Goal: Information Seeking & Learning: Learn about a topic

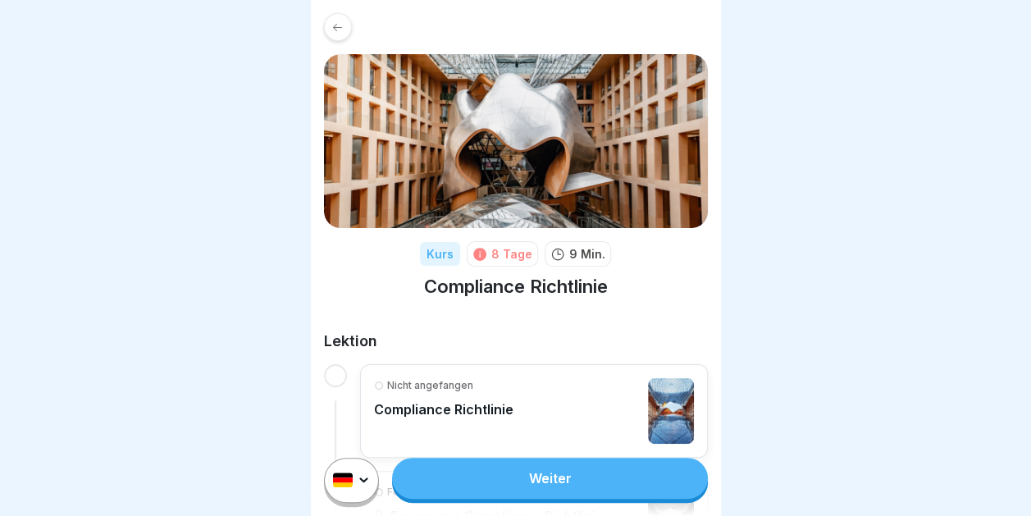
scroll to position [12, 0]
click at [520, 476] on link "Weiter" at bounding box center [549, 478] width 315 height 41
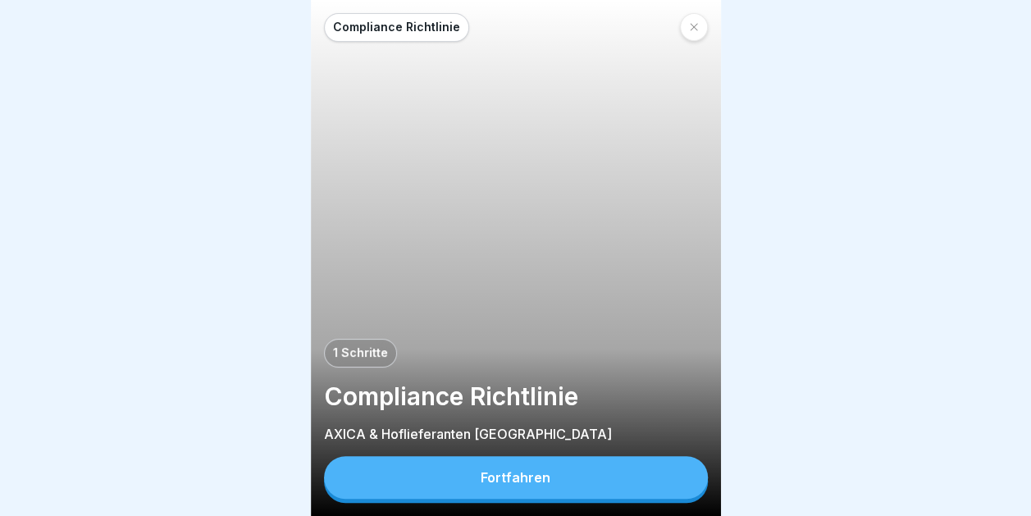
scroll to position [12, 0]
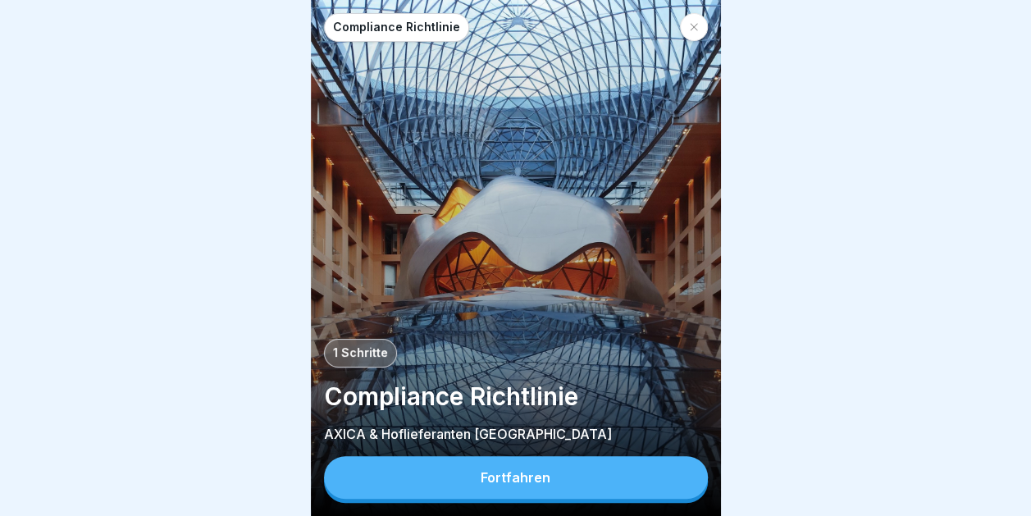
click at [521, 480] on div "Fortfahren" at bounding box center [515, 477] width 70 height 15
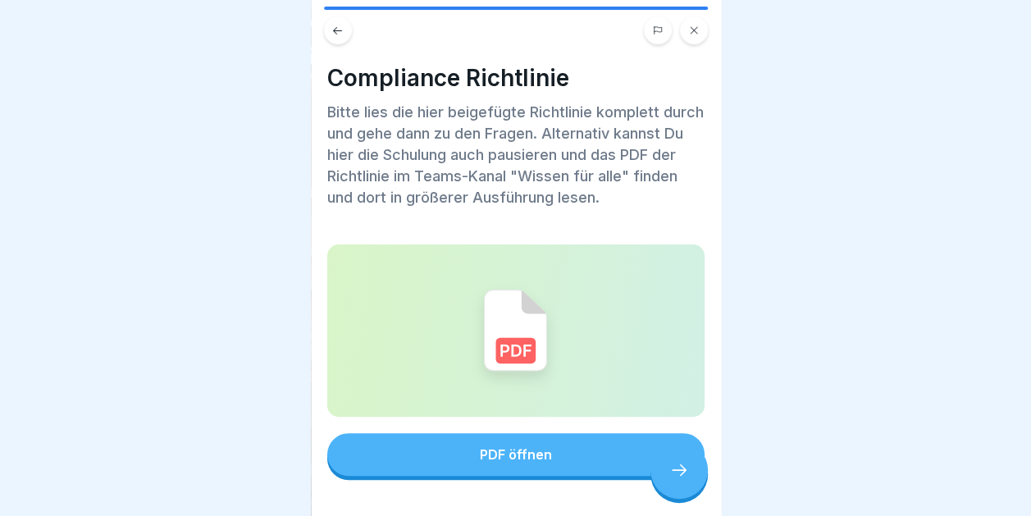
click at [523, 321] on img at bounding box center [515, 330] width 63 height 82
click at [492, 435] on button "PDF öffnen" at bounding box center [515, 454] width 377 height 43
click at [678, 469] on icon at bounding box center [679, 470] width 20 height 20
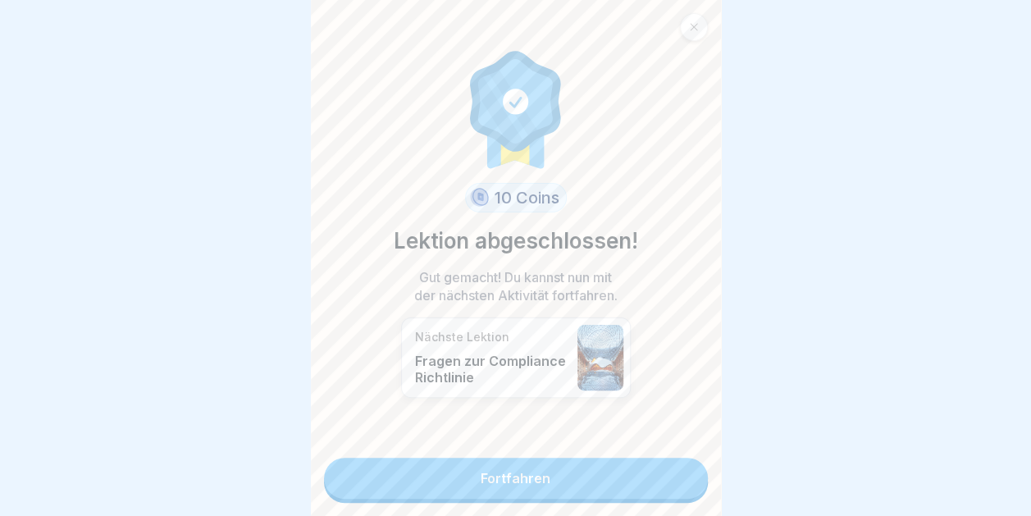
click at [520, 458] on link "Fortfahren" at bounding box center [516, 478] width 384 height 41
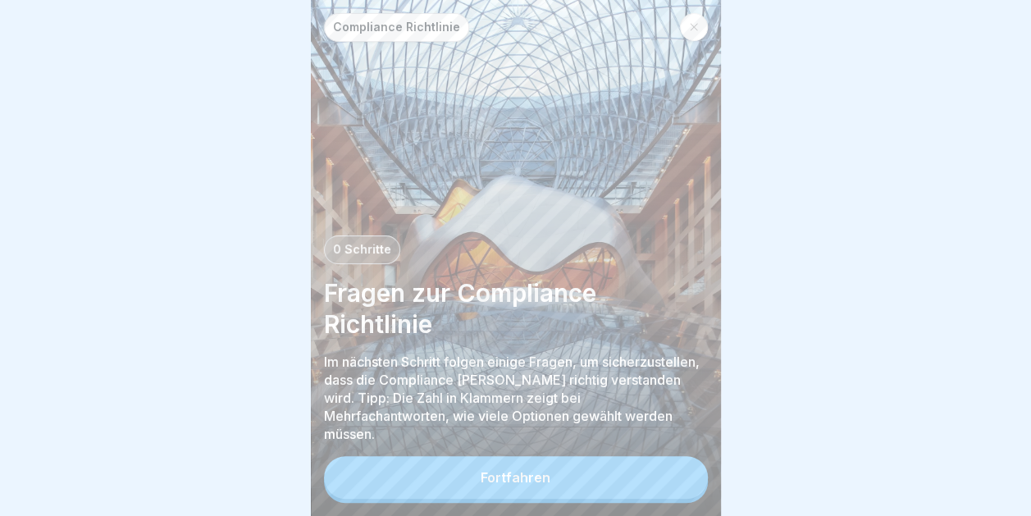
scroll to position [12, 0]
click at [521, 475] on div "Fortfahren" at bounding box center [515, 477] width 70 height 15
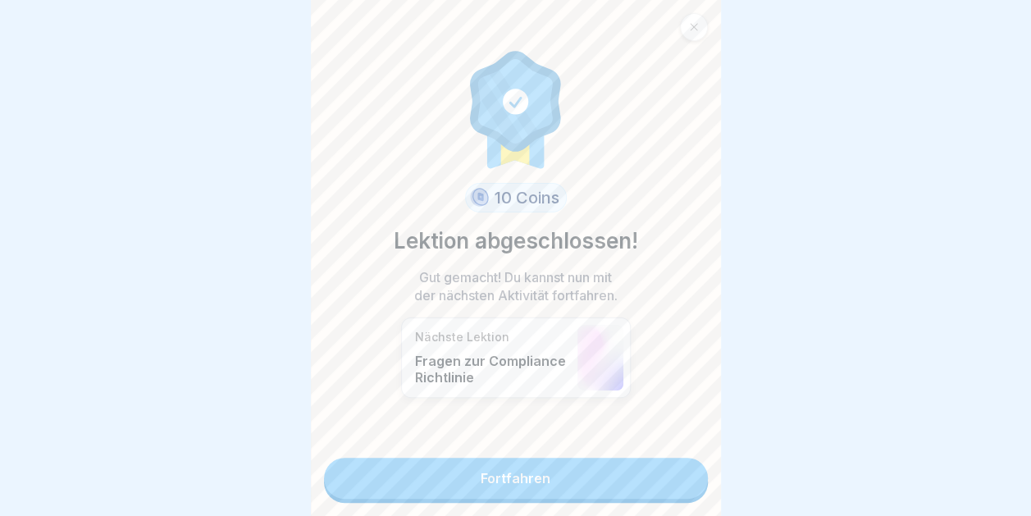
click at [512, 464] on link "Fortfahren" at bounding box center [516, 478] width 384 height 41
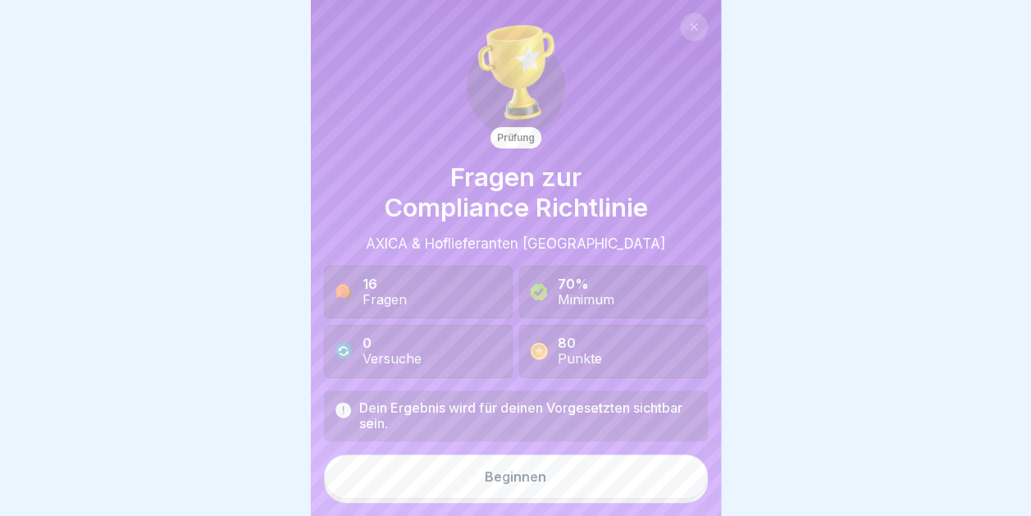
scroll to position [12, 0]
click at [510, 472] on div "Beginnen" at bounding box center [515, 476] width 61 height 15
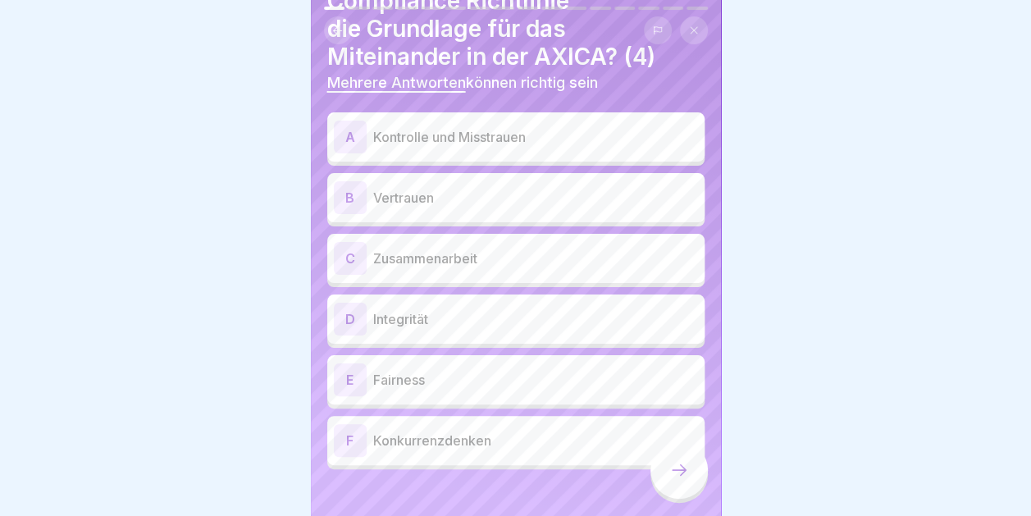
scroll to position [100, 0]
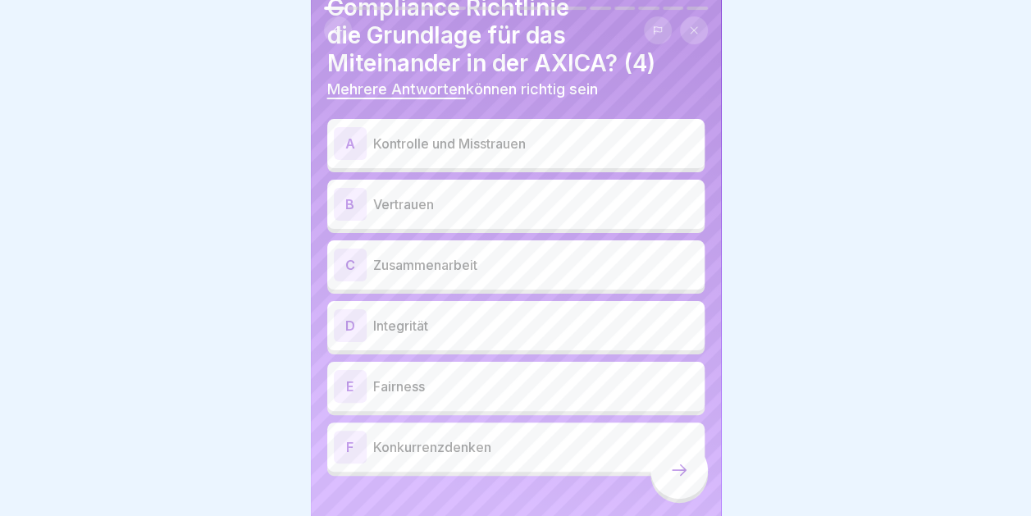
click at [503, 194] on p "Vertrauen" at bounding box center [535, 204] width 325 height 20
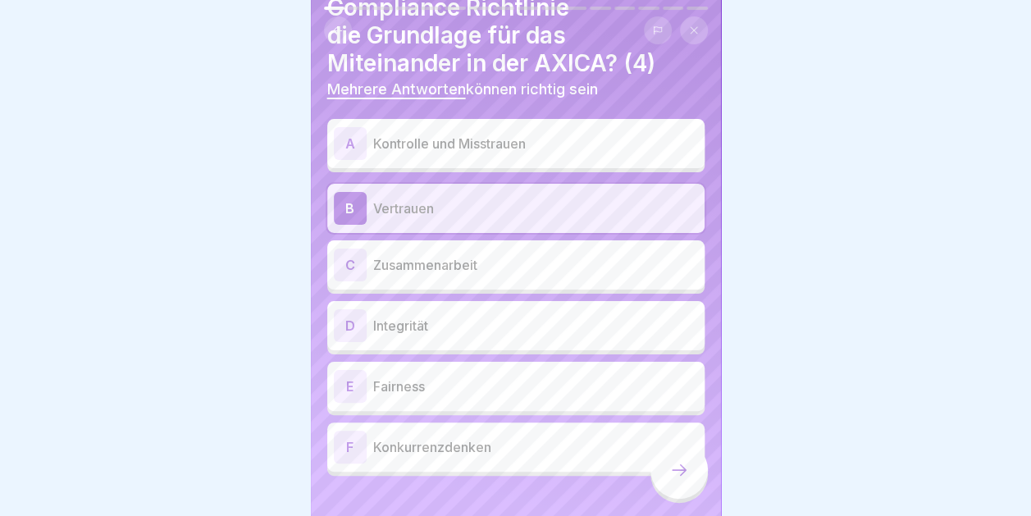
click at [437, 317] on p "Integrität" at bounding box center [535, 326] width 325 height 20
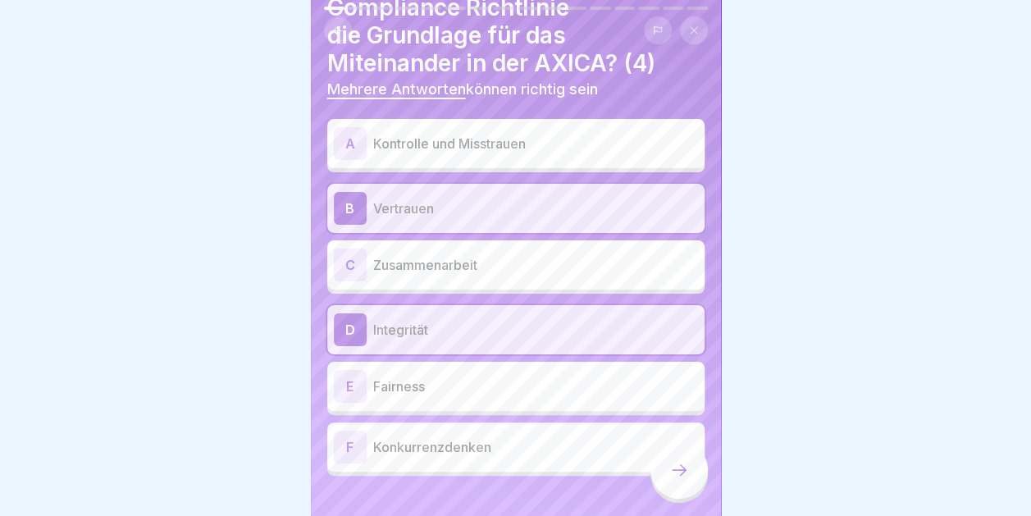
click at [457, 255] on p "Zusammenarbeit" at bounding box center [535, 265] width 325 height 20
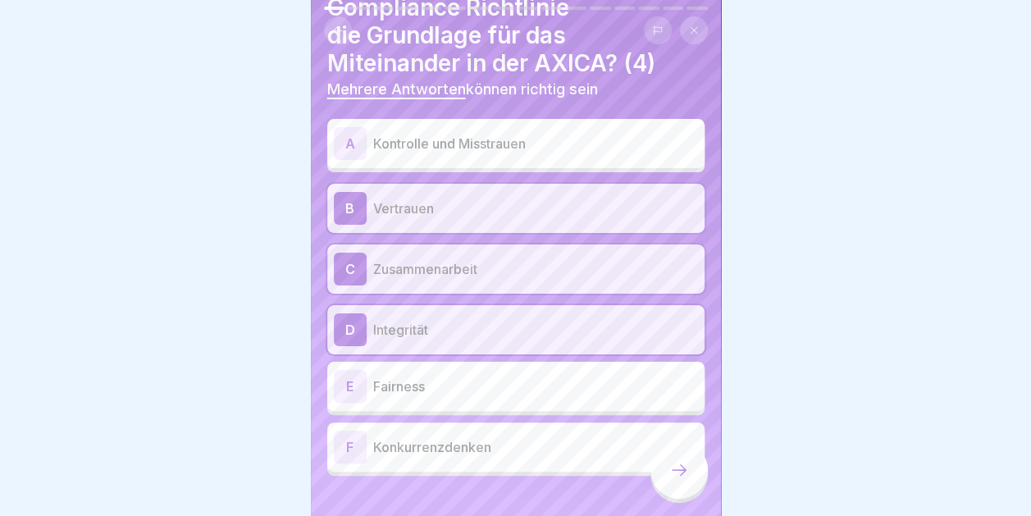
click at [433, 376] on p "Fairness" at bounding box center [535, 386] width 325 height 20
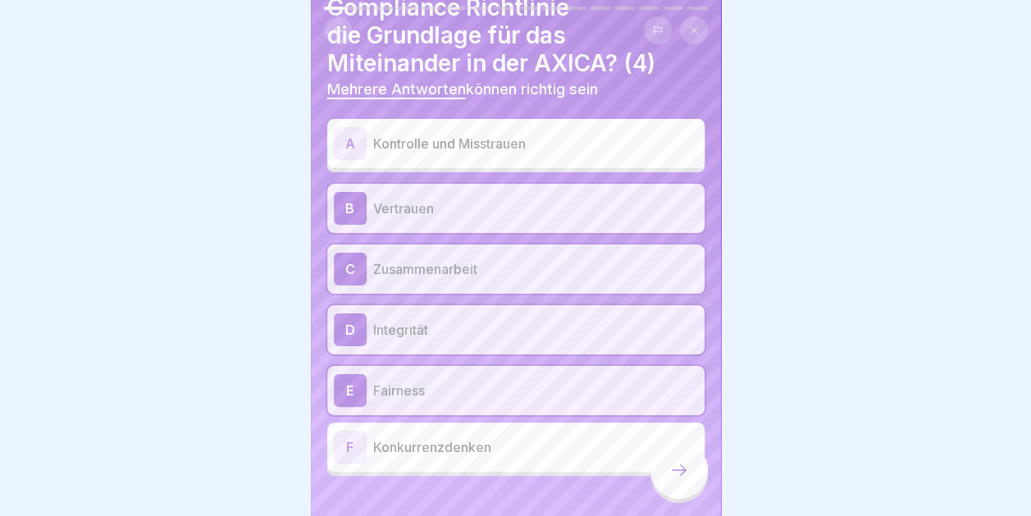
click at [681, 469] on icon at bounding box center [679, 470] width 20 height 20
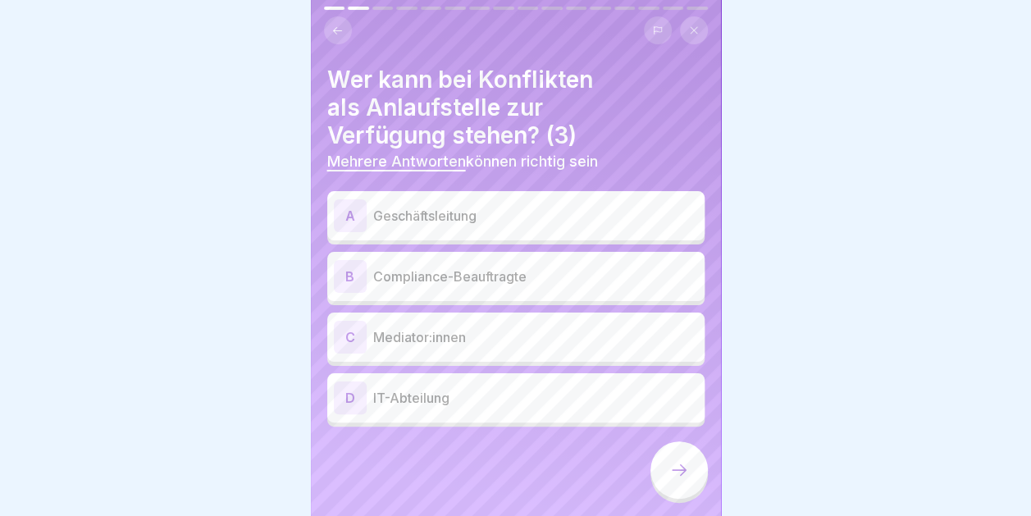
click at [425, 191] on div "A Geschäftsleitung" at bounding box center [515, 215] width 377 height 49
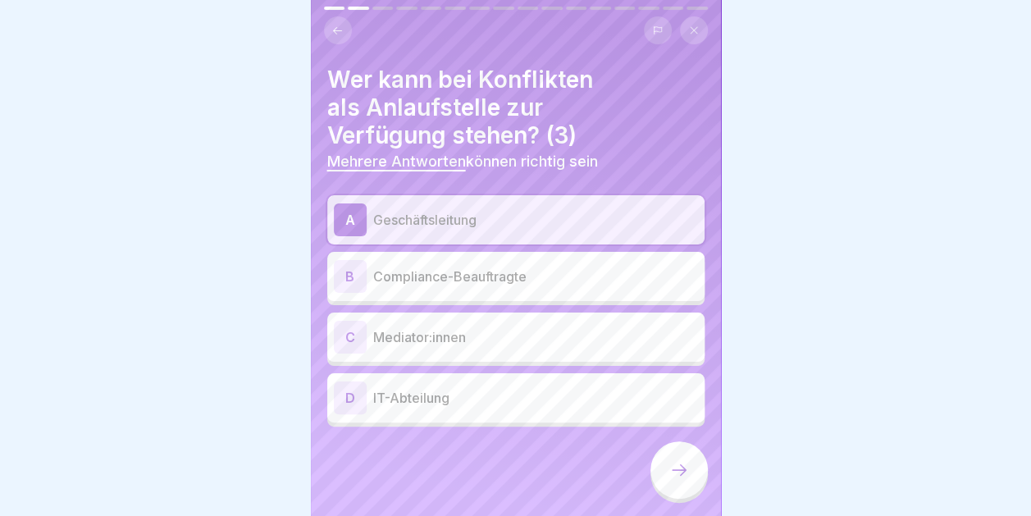
click at [430, 266] on p "Compliance-Beauftragte" at bounding box center [535, 276] width 325 height 20
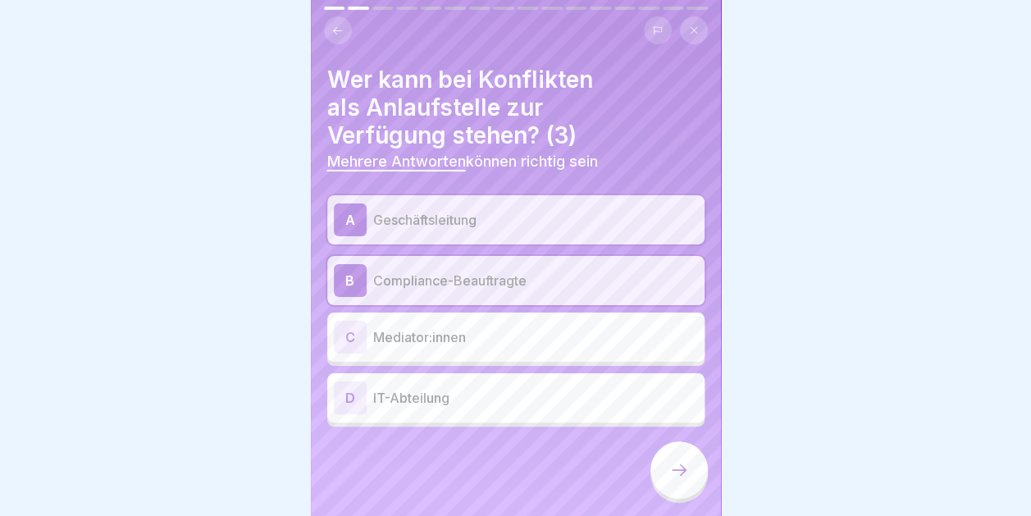
click at [444, 327] on p "Mediator:innen" at bounding box center [535, 337] width 325 height 20
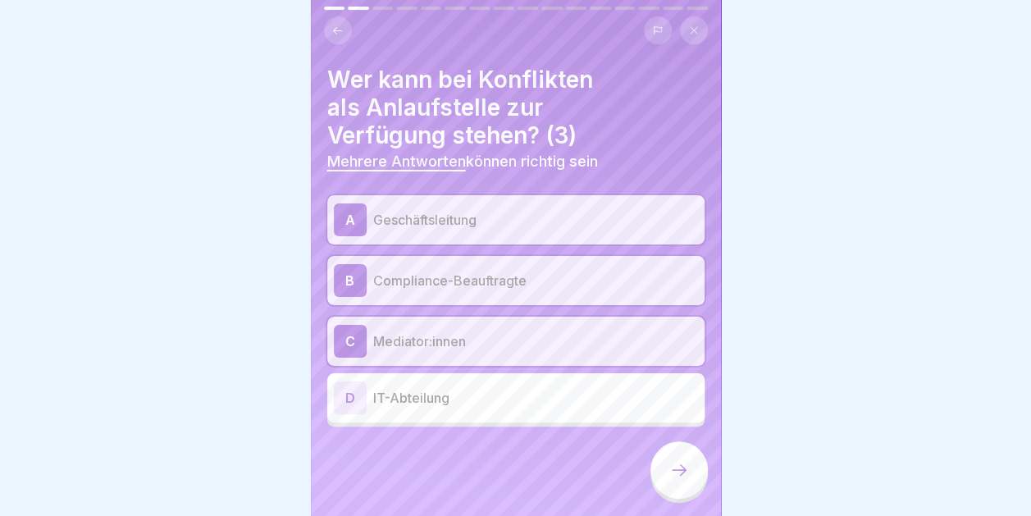
click at [677, 462] on icon at bounding box center [679, 470] width 20 height 20
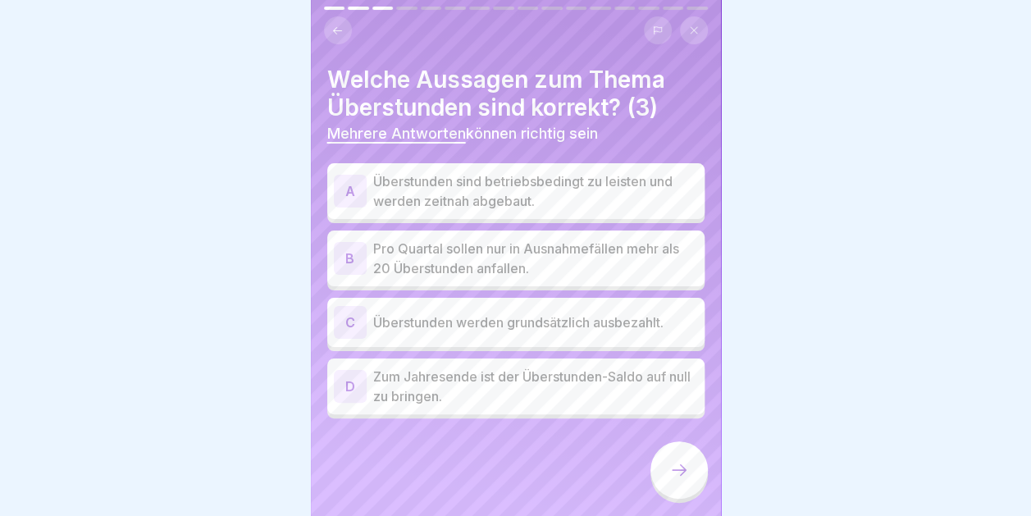
click at [464, 172] on p "Überstunden sind betriebsbedingt zu leisten und werden zeitnah abgebaut." at bounding box center [535, 190] width 325 height 39
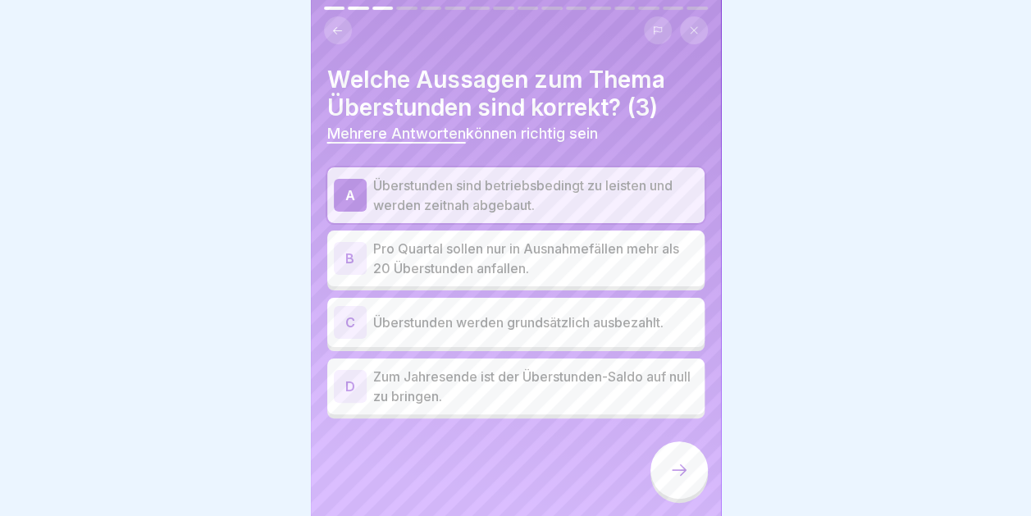
click at [458, 239] on p "Pro Quartal sollen nur in Ausnahmefällen mehr als 20 Überstunden anfallen." at bounding box center [535, 258] width 325 height 39
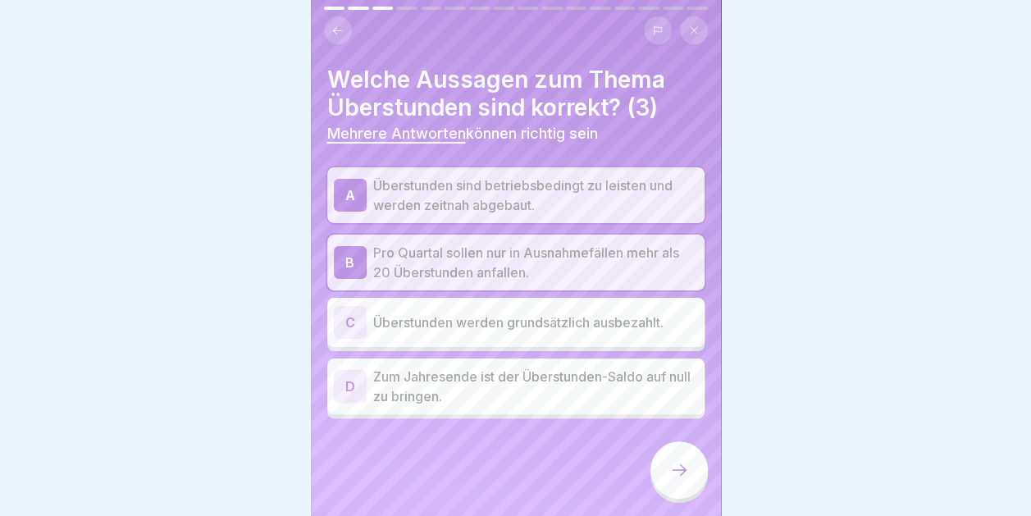
click at [423, 374] on p "Zum Jahresende ist der Überstunden-Saldo auf null zu bringen." at bounding box center [535, 386] width 325 height 39
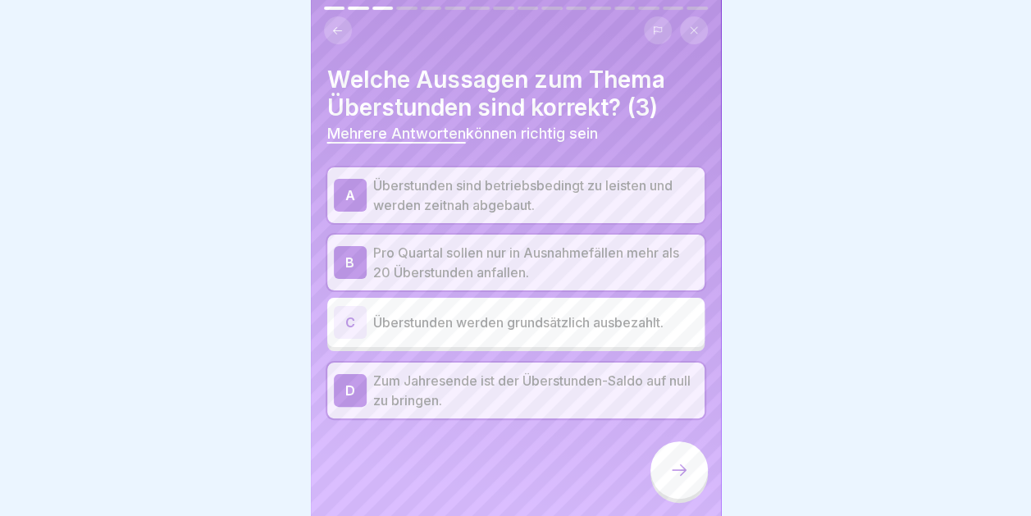
click at [674, 465] on icon at bounding box center [679, 470] width 20 height 20
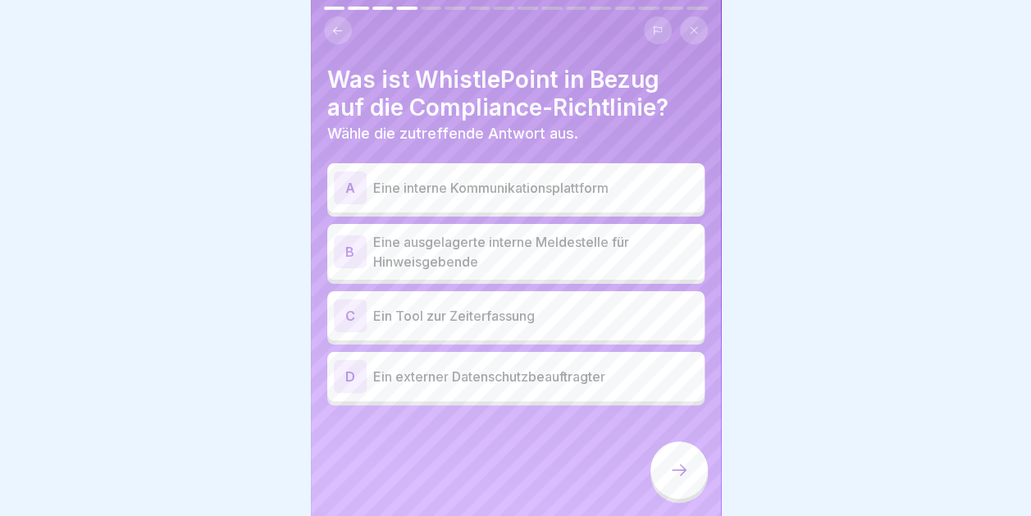
click at [506, 244] on p "Eine ausgelagerte interne Meldestelle für Hinweisgebende" at bounding box center [535, 251] width 325 height 39
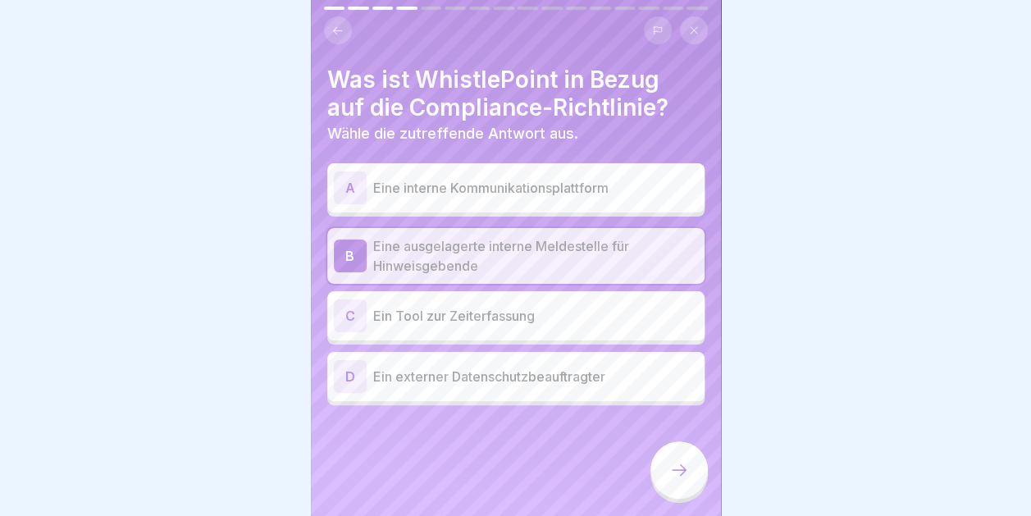
click at [672, 461] on div at bounding box center [678, 469] width 57 height 57
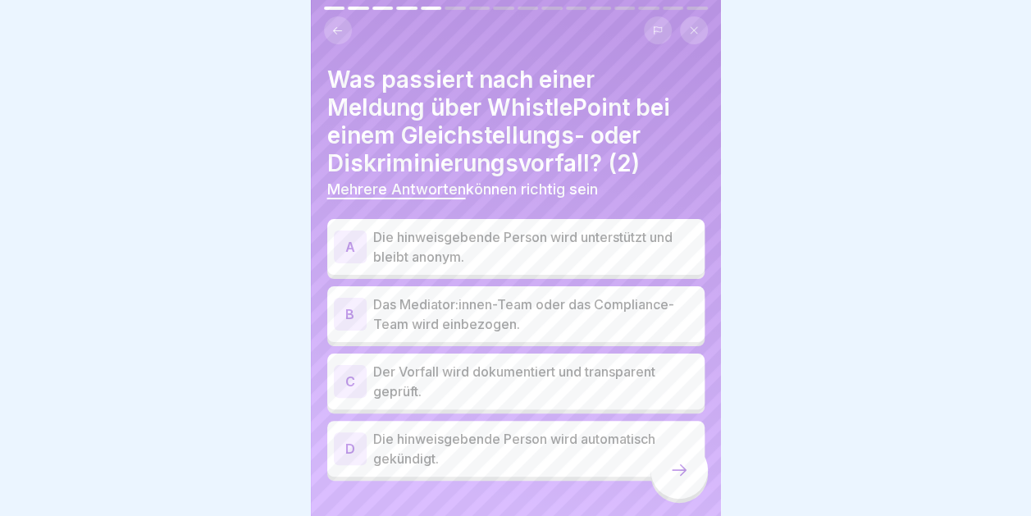
click at [461, 235] on p "Die hinweisgebende Person wird unterstützt und bleibt anonym." at bounding box center [535, 246] width 325 height 39
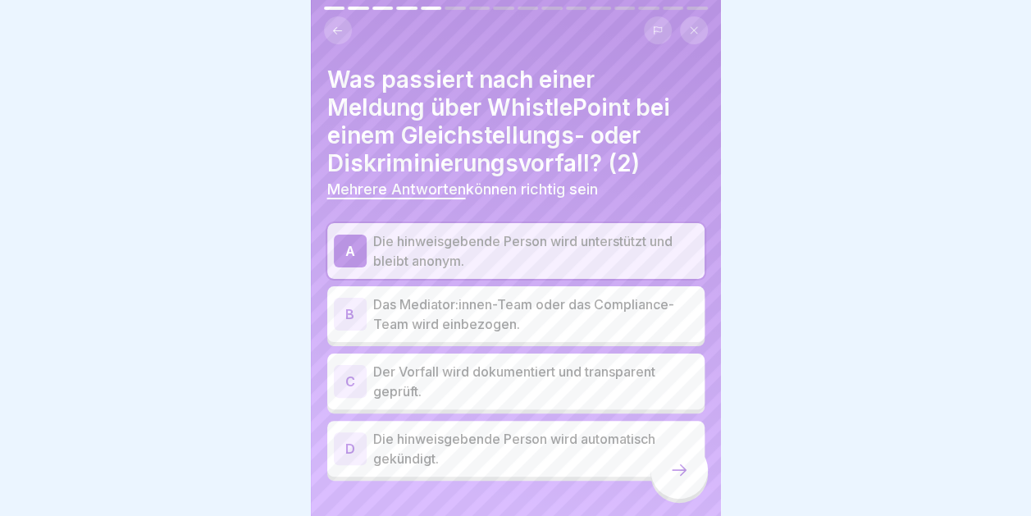
click at [437, 368] on p "Der Vorfall wird dokumentiert und transparent geprüft." at bounding box center [535, 381] width 325 height 39
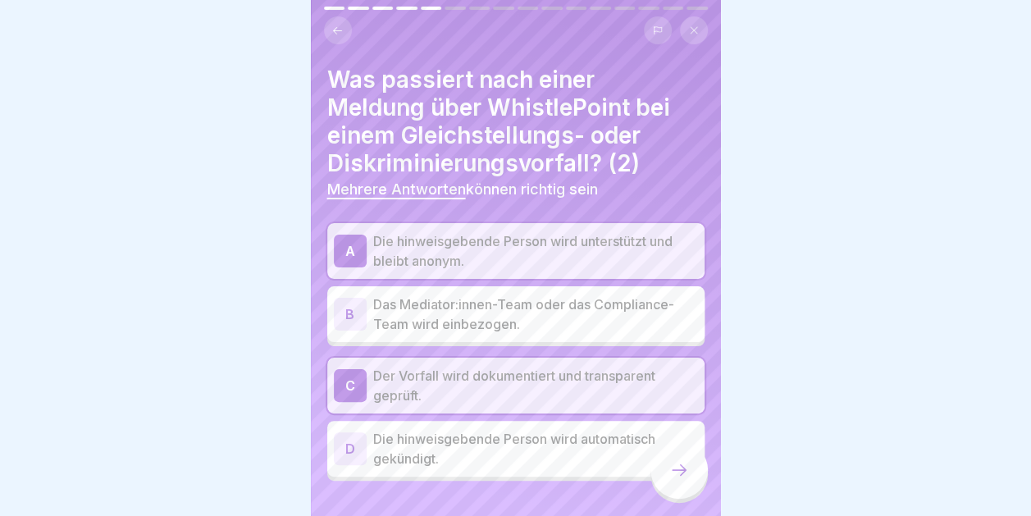
click at [674, 476] on icon at bounding box center [679, 470] width 20 height 20
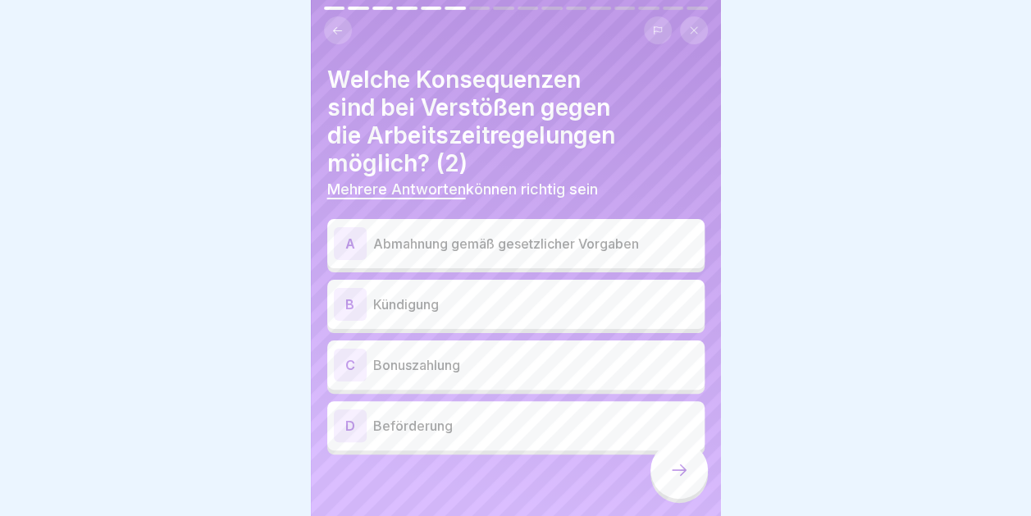
click at [417, 234] on p "Abmahnung gemäß gesetzlicher Vorgaben" at bounding box center [535, 244] width 325 height 20
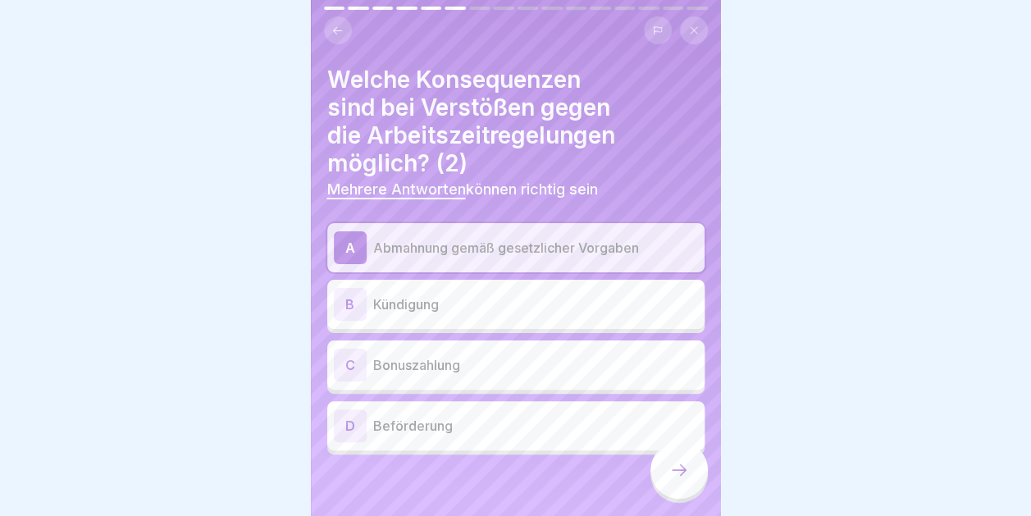
click at [433, 294] on p "Kündigung" at bounding box center [535, 304] width 325 height 20
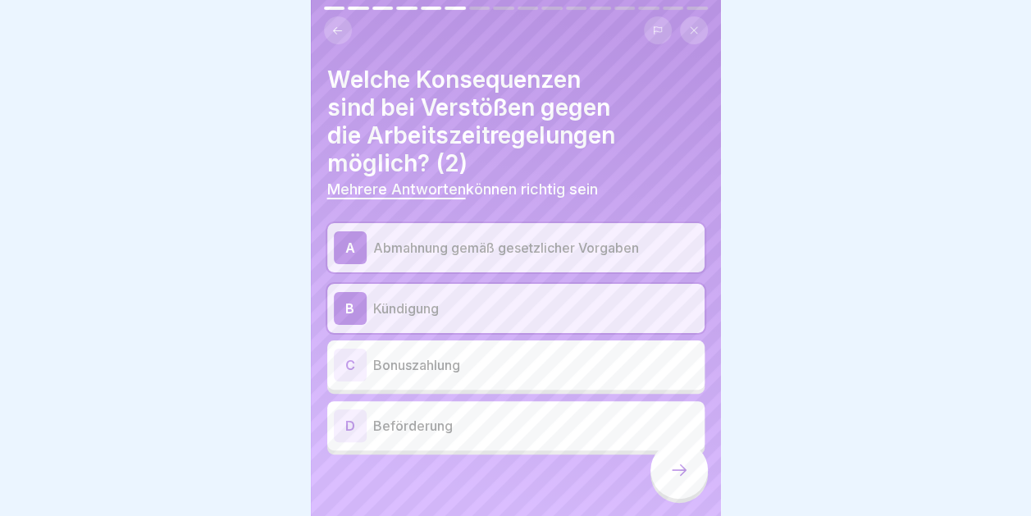
click at [682, 484] on div at bounding box center [678, 469] width 57 height 57
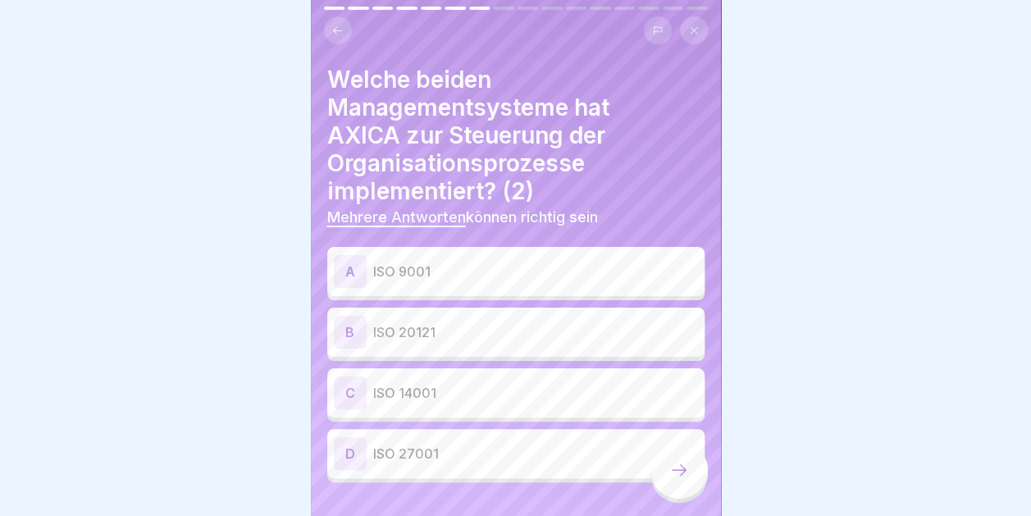
scroll to position [12, 0]
click at [447, 262] on p "ISO 9001" at bounding box center [535, 272] width 325 height 20
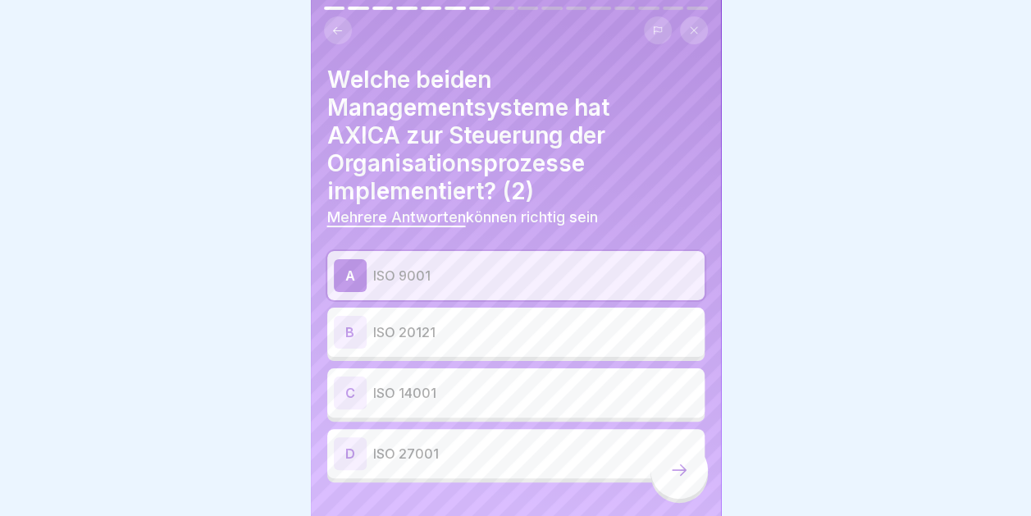
click at [496, 322] on p "ISO 20121" at bounding box center [535, 332] width 325 height 20
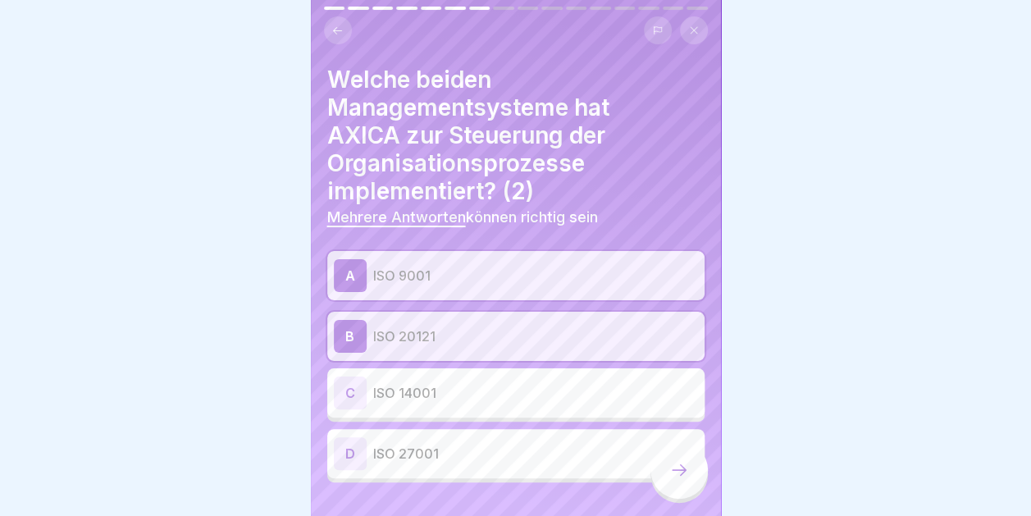
click at [685, 454] on div at bounding box center [678, 469] width 57 height 57
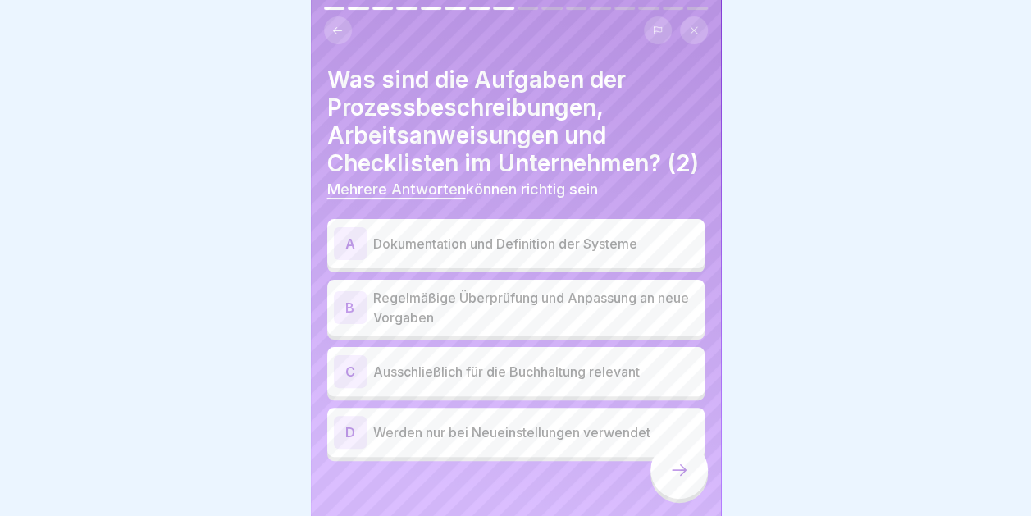
click at [538, 253] on p "Dokumentation und Definition der Systeme" at bounding box center [535, 244] width 325 height 20
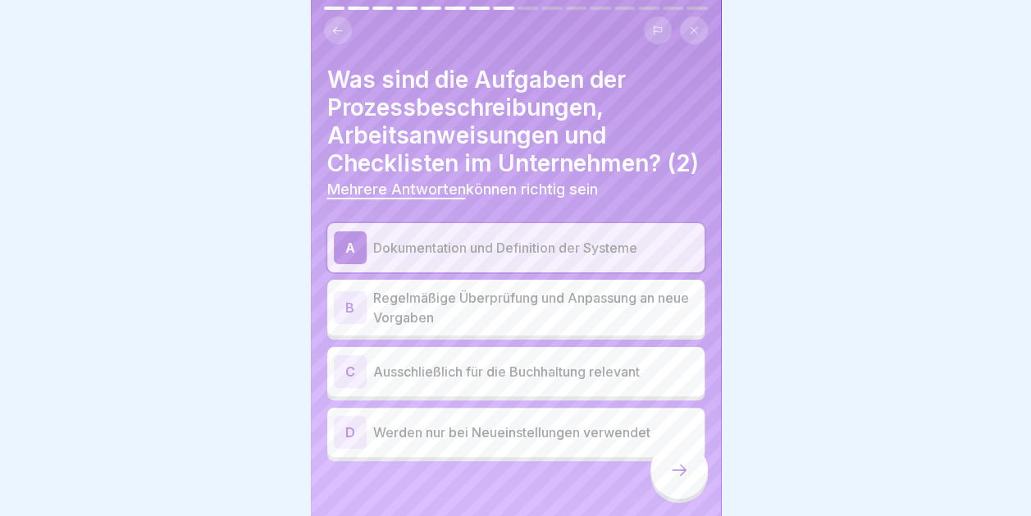
click at [487, 320] on p "Regelmäßige Überprüfung und Anpassung an neue Vorgaben" at bounding box center [535, 307] width 325 height 39
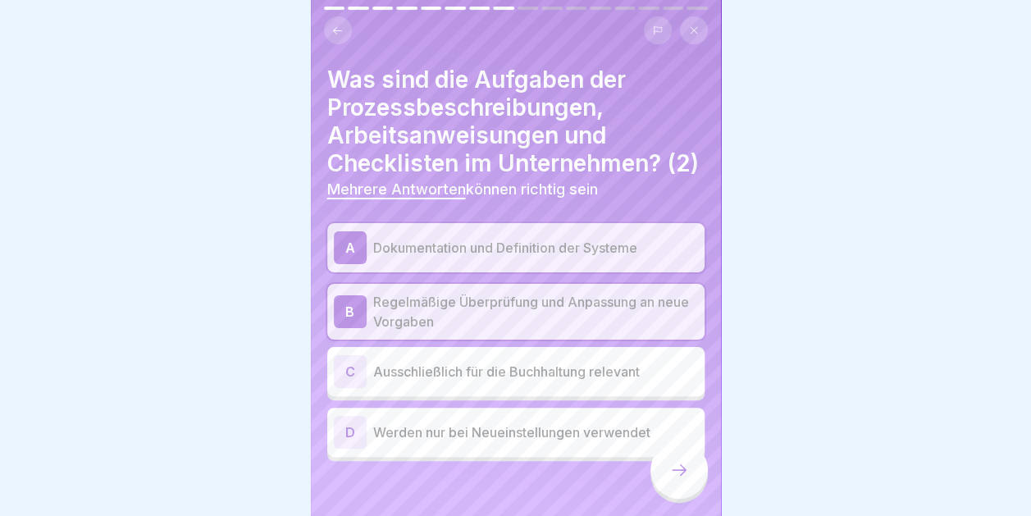
click at [674, 474] on icon at bounding box center [679, 470] width 20 height 20
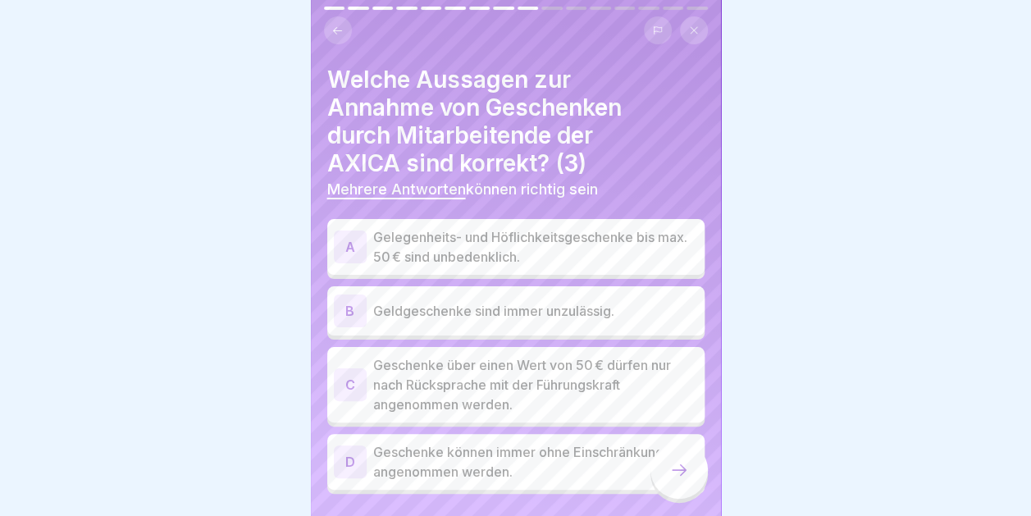
click at [428, 227] on p "Gelegenheits- und Höflichkeitsgeschenke bis max. 50 € sind unbedenklich." at bounding box center [535, 246] width 325 height 39
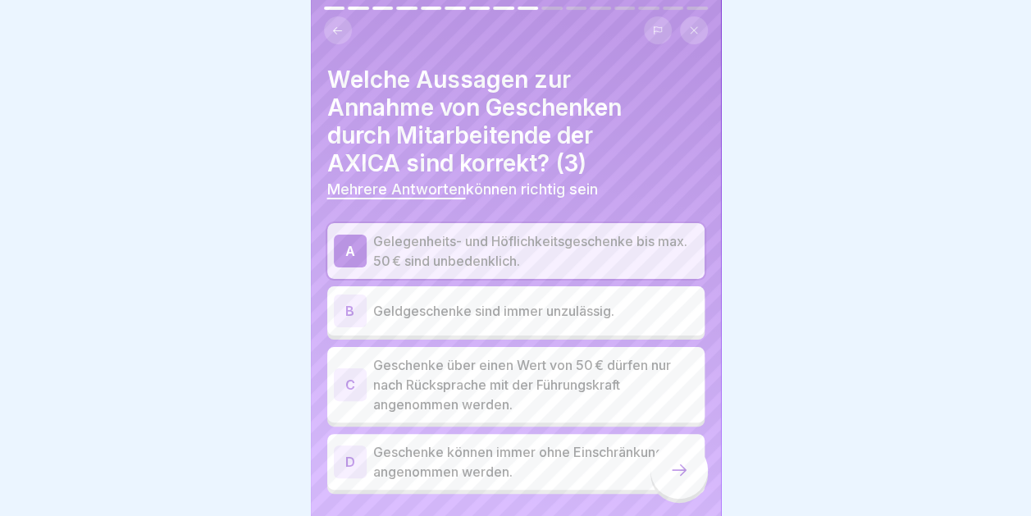
click at [449, 394] on p "Geschenke über einen Wert von 50 € dürfen nur nach Rücksprache mit der Führungs…" at bounding box center [535, 384] width 325 height 59
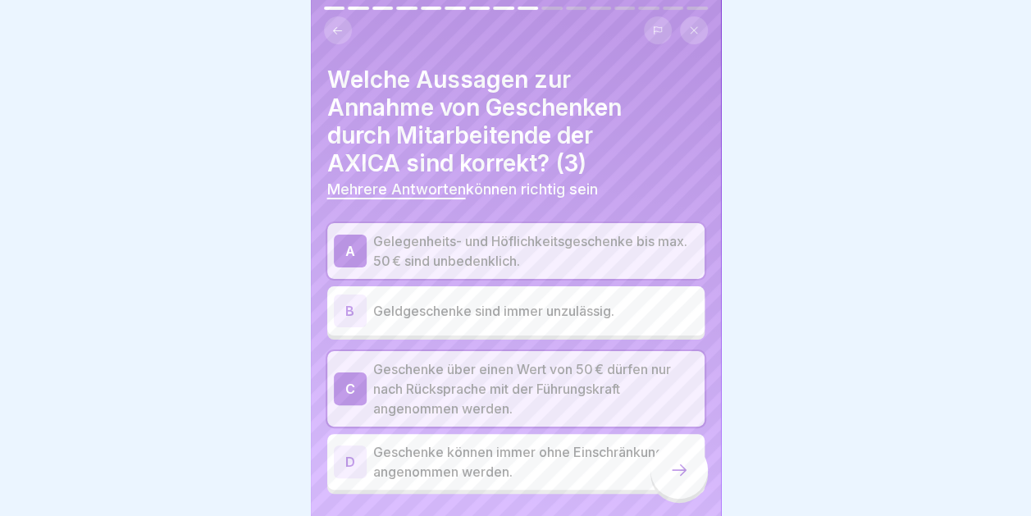
scroll to position [43, 0]
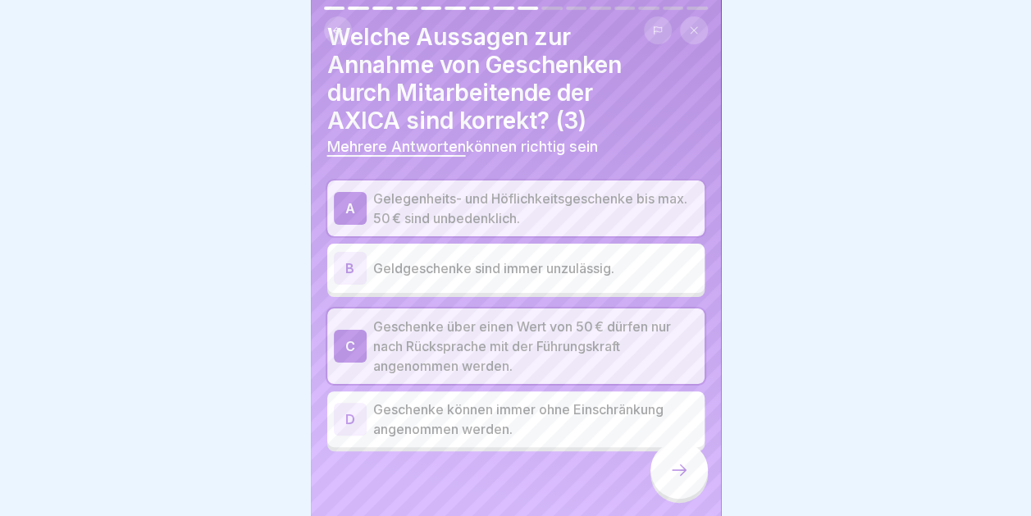
click at [454, 258] on p "Geldgeschenke sind immer unzulässig." at bounding box center [535, 268] width 325 height 20
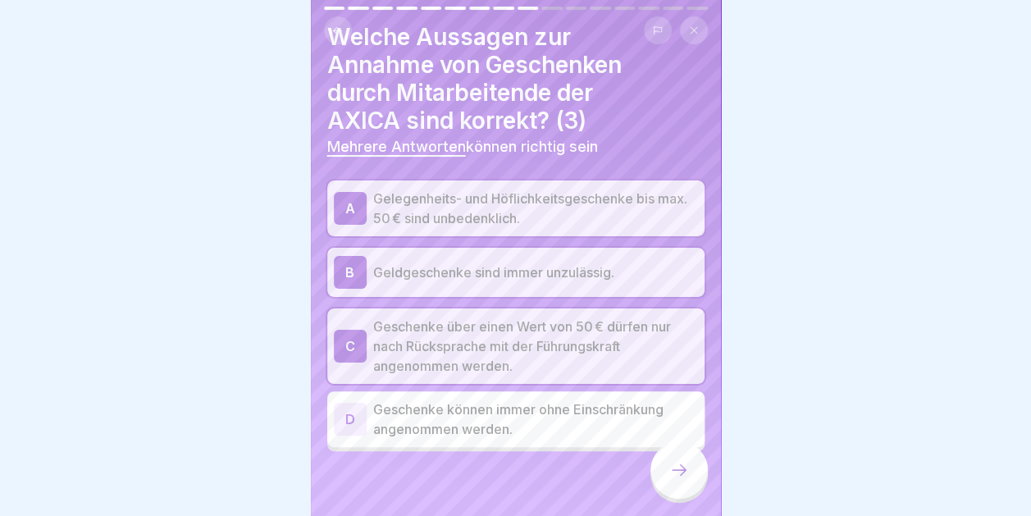
click at [671, 463] on icon at bounding box center [679, 470] width 20 height 20
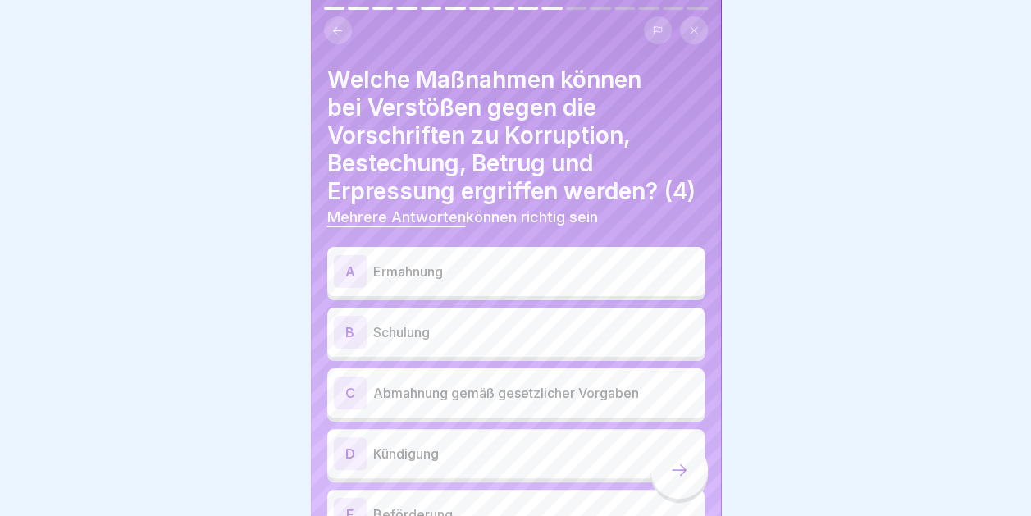
click at [502, 281] on p "Ermahnung" at bounding box center [535, 272] width 325 height 20
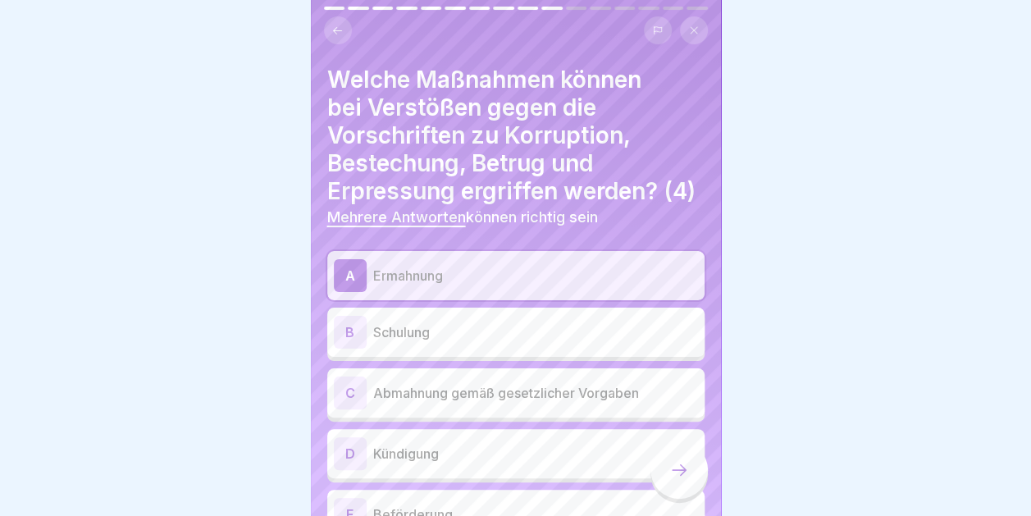
click at [498, 341] on p "Schulung" at bounding box center [535, 332] width 325 height 20
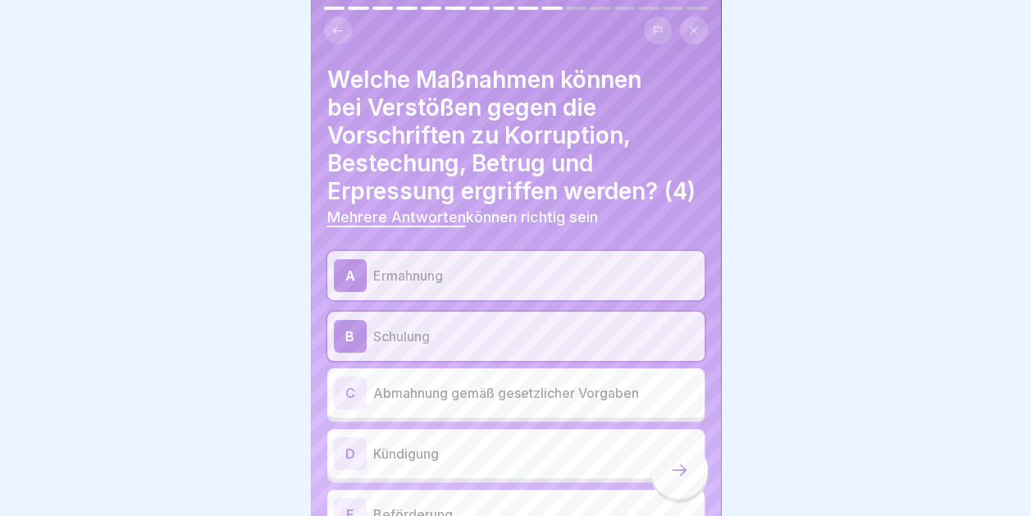
click at [476, 396] on div "C Abmahnung gemäß gesetzlicher Vorgaben" at bounding box center [516, 392] width 364 height 33
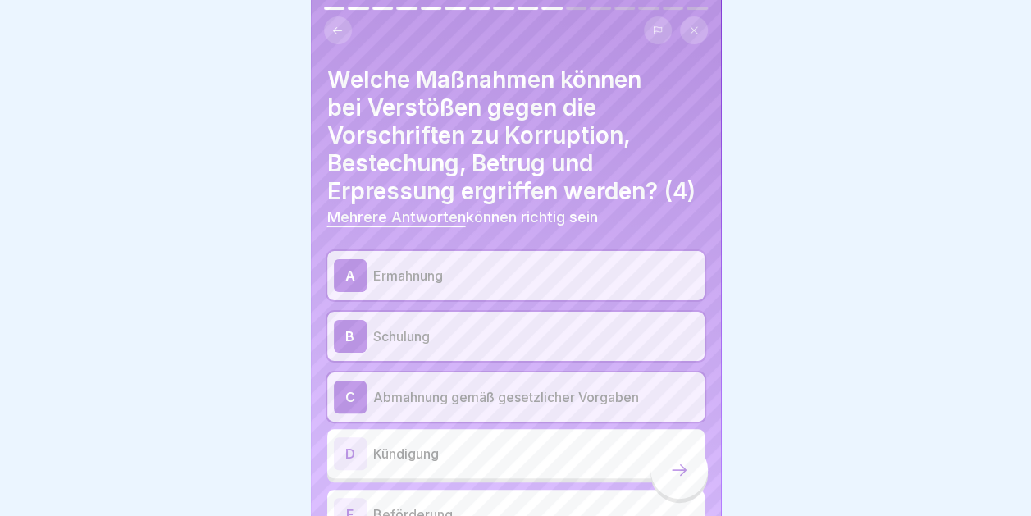
click at [472, 463] on p "Kündigung" at bounding box center [535, 454] width 325 height 20
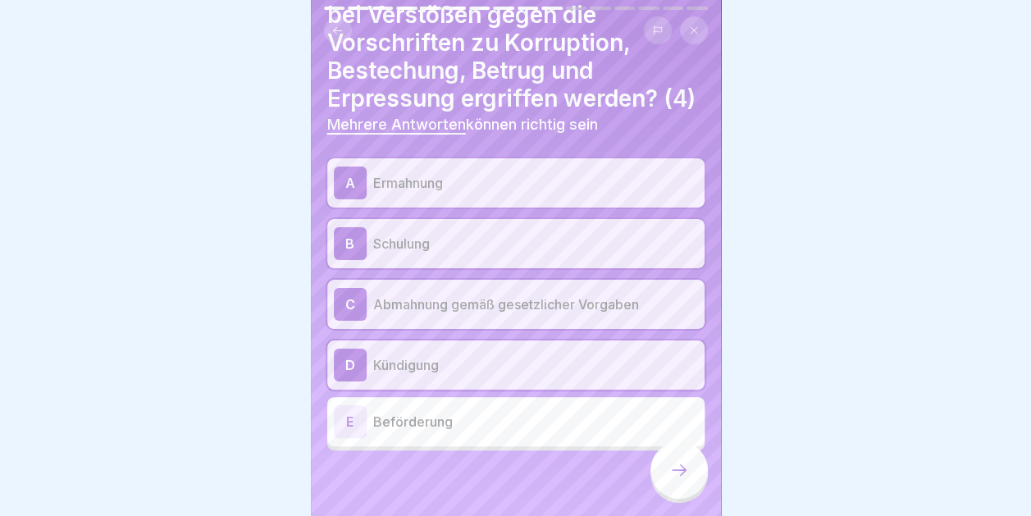
scroll to position [119, 0]
click at [676, 462] on icon at bounding box center [679, 470] width 20 height 20
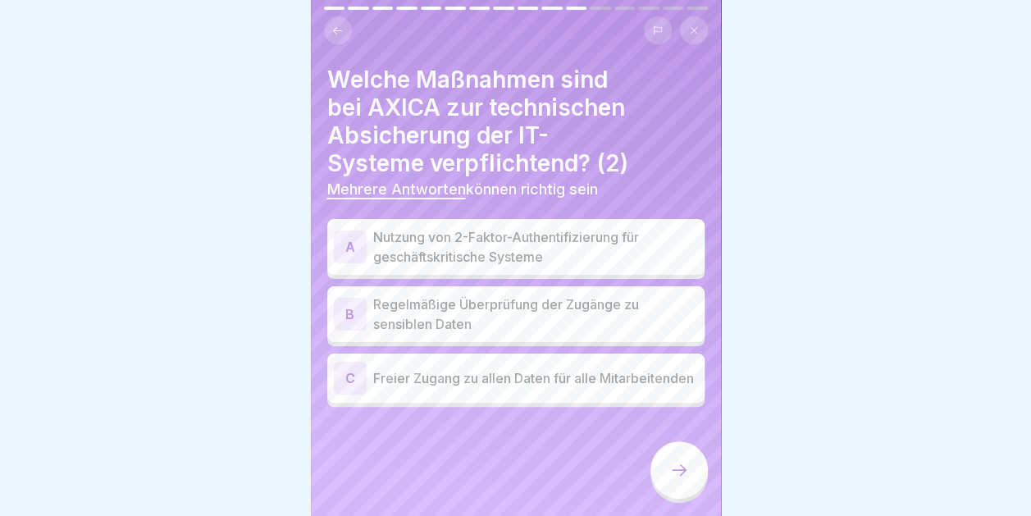
click at [530, 235] on p "Nutzung von 2-Faktor-Authentifizierung für geschäftskritische Systeme" at bounding box center [535, 246] width 325 height 39
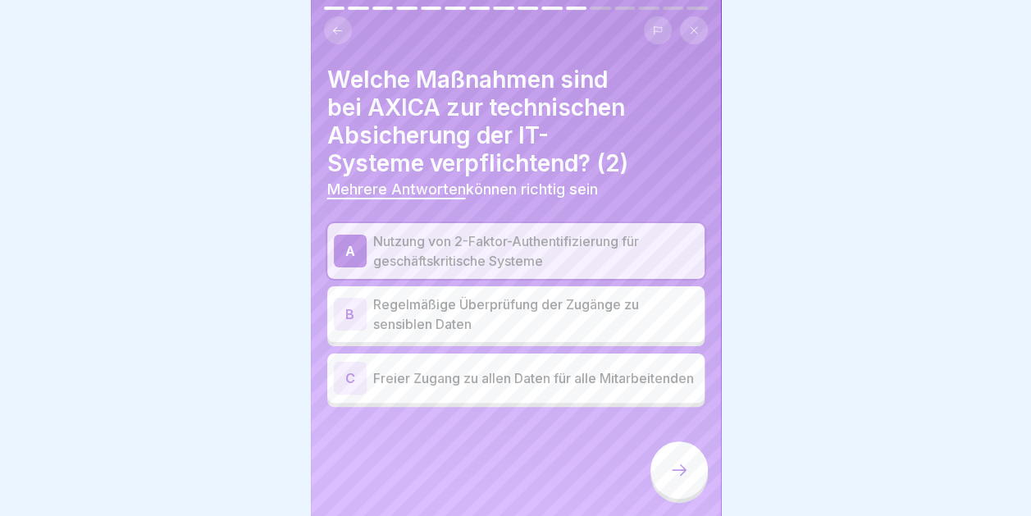
click at [512, 294] on p "Regelmäßige Überprüfung der Zugänge zu sensiblen Daten" at bounding box center [535, 313] width 325 height 39
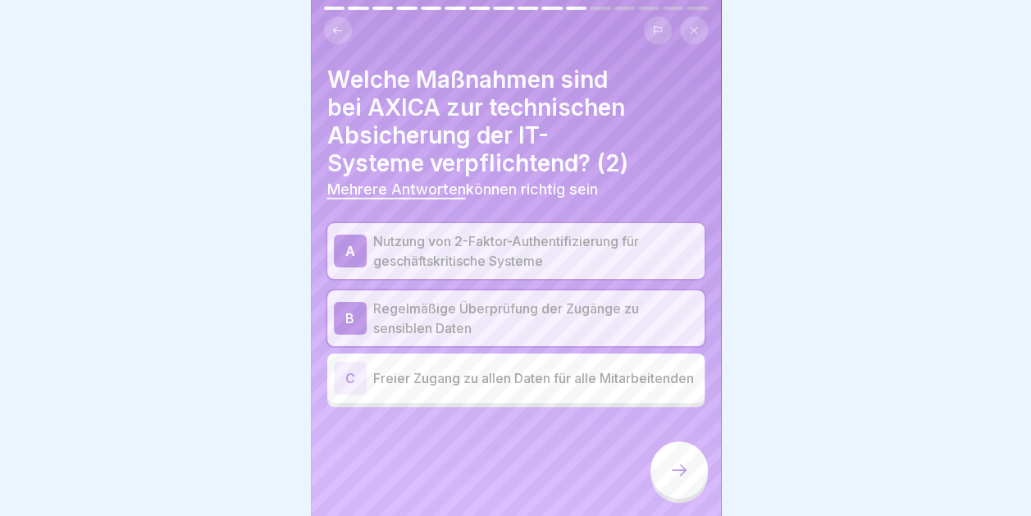
click at [680, 464] on icon at bounding box center [679, 470] width 20 height 20
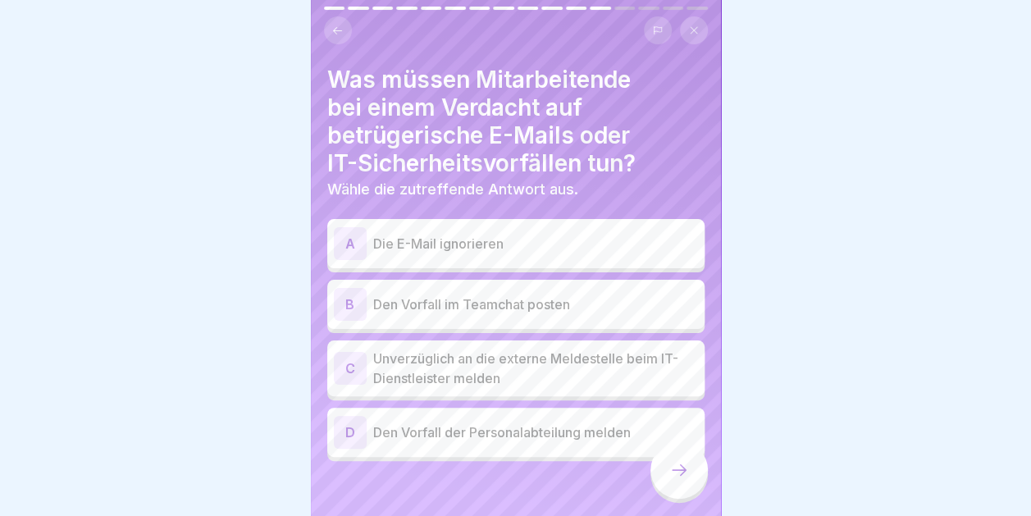
click at [563, 351] on p "Unverzüglich an die externe Meldestelle beim IT-Dienstleister melden" at bounding box center [535, 367] width 325 height 39
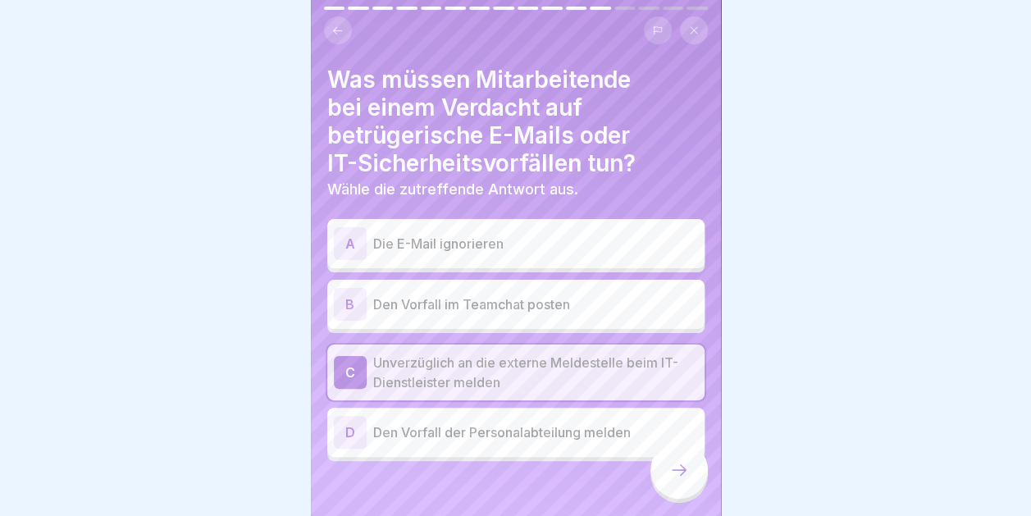
click at [857, 408] on div at bounding box center [515, 258] width 1031 height 516
click at [676, 469] on icon at bounding box center [679, 470] width 20 height 20
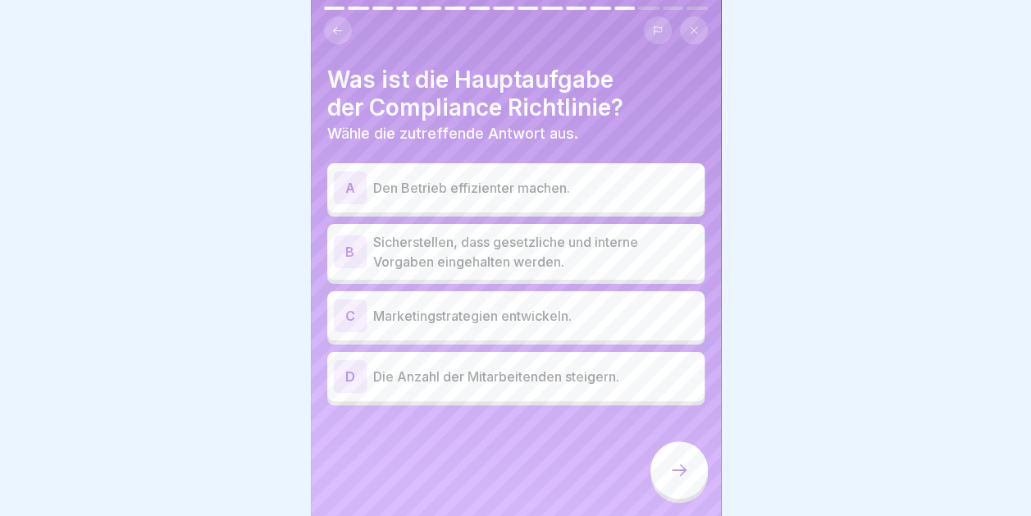
click at [504, 232] on p "Sicherstellen, dass gesetzliche und interne Vorgaben eingehalten werden." at bounding box center [535, 251] width 325 height 39
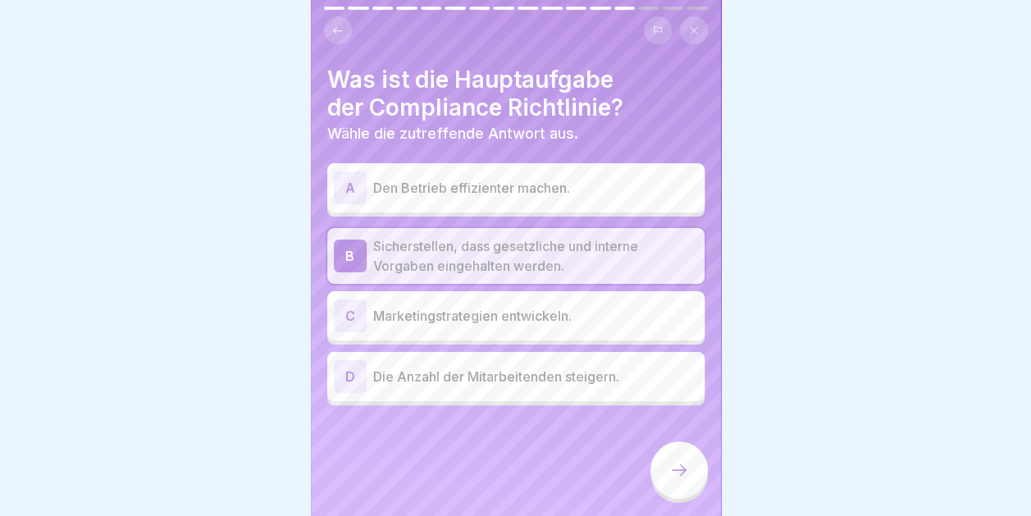
click at [682, 461] on div at bounding box center [678, 469] width 57 height 57
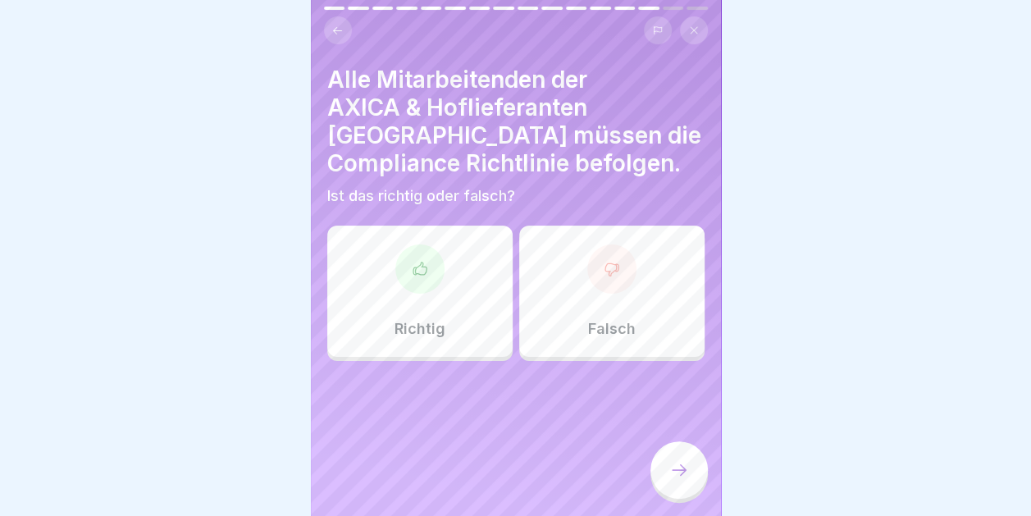
click at [432, 244] on div at bounding box center [419, 268] width 49 height 49
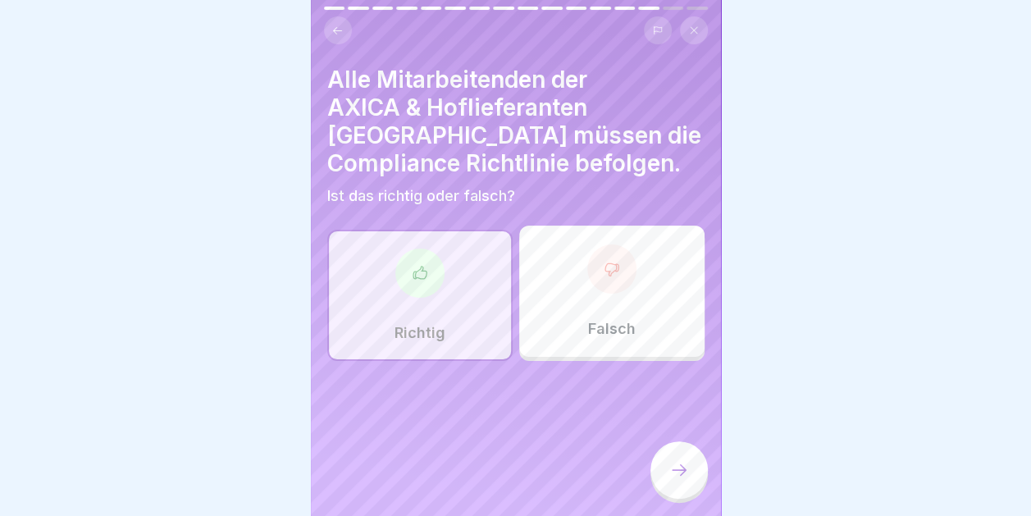
click at [679, 461] on div at bounding box center [678, 469] width 57 height 57
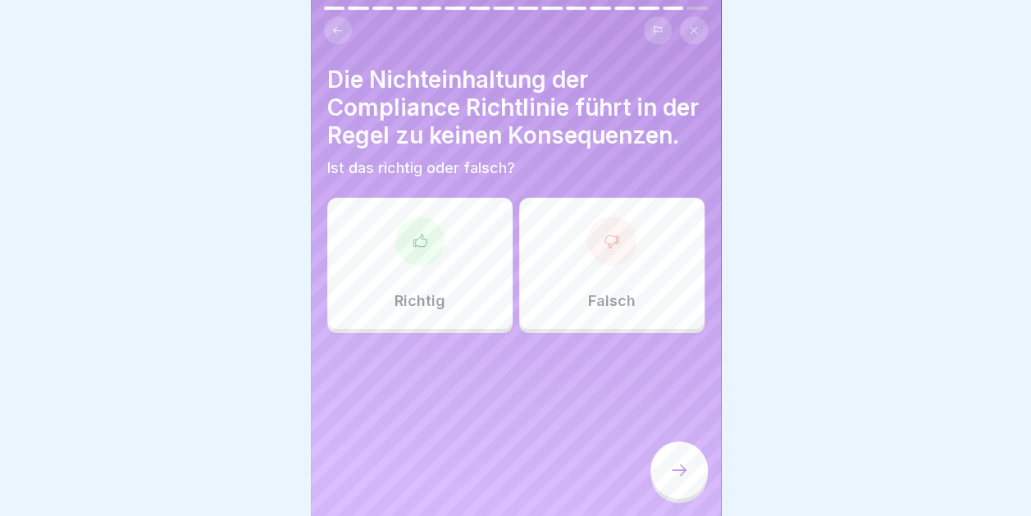
click at [605, 264] on div at bounding box center [611, 240] width 49 height 49
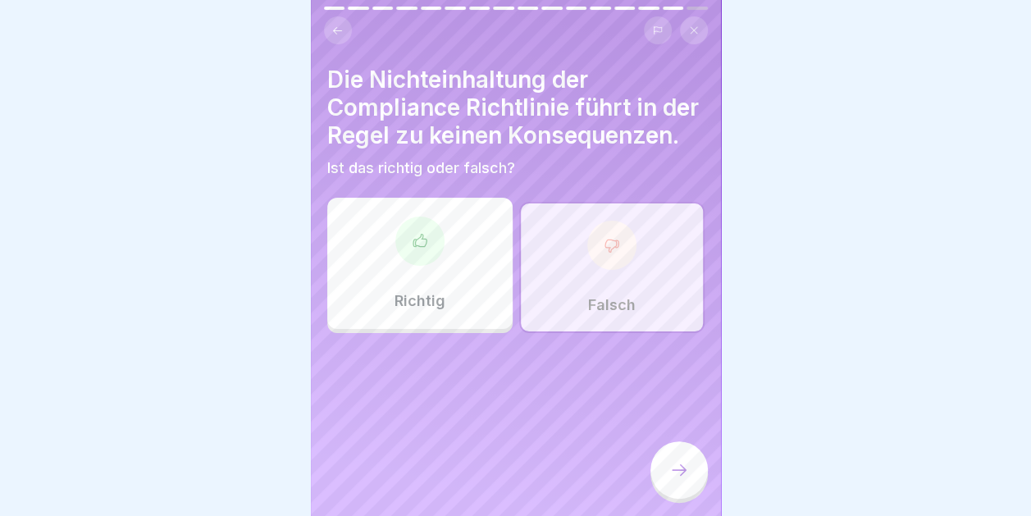
click at [672, 471] on icon at bounding box center [679, 470] width 20 height 20
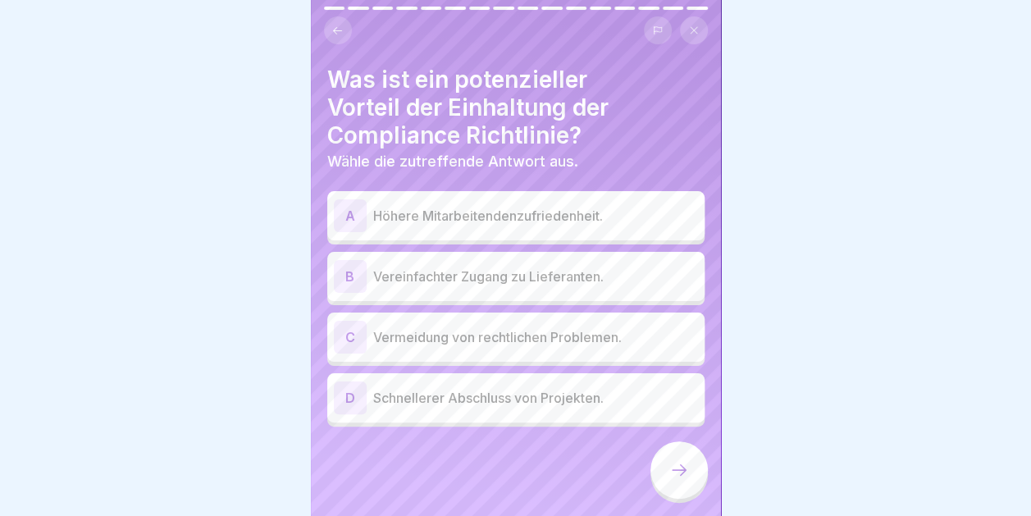
click at [540, 327] on p "Vermeidung von rechtlichen Problemen." at bounding box center [535, 337] width 325 height 20
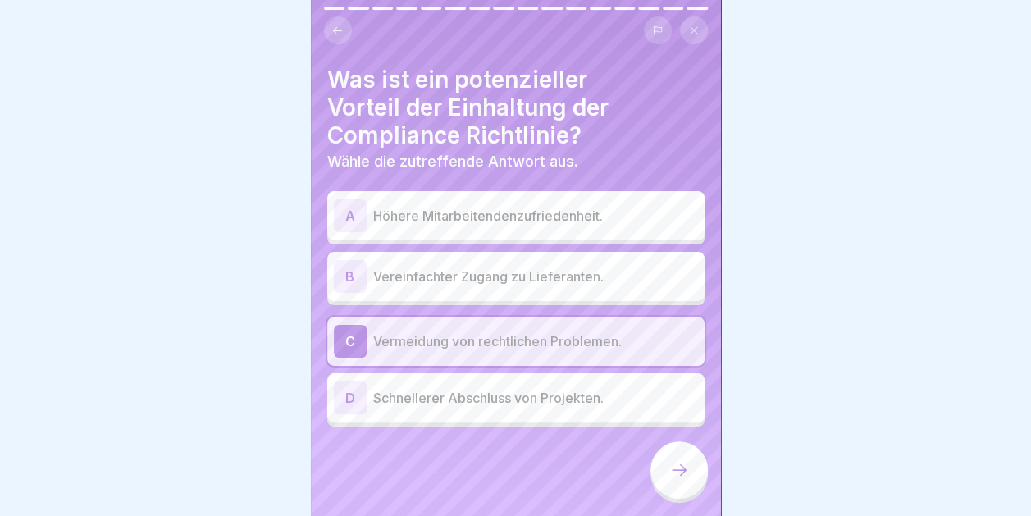
click at [685, 468] on icon at bounding box center [679, 470] width 20 height 20
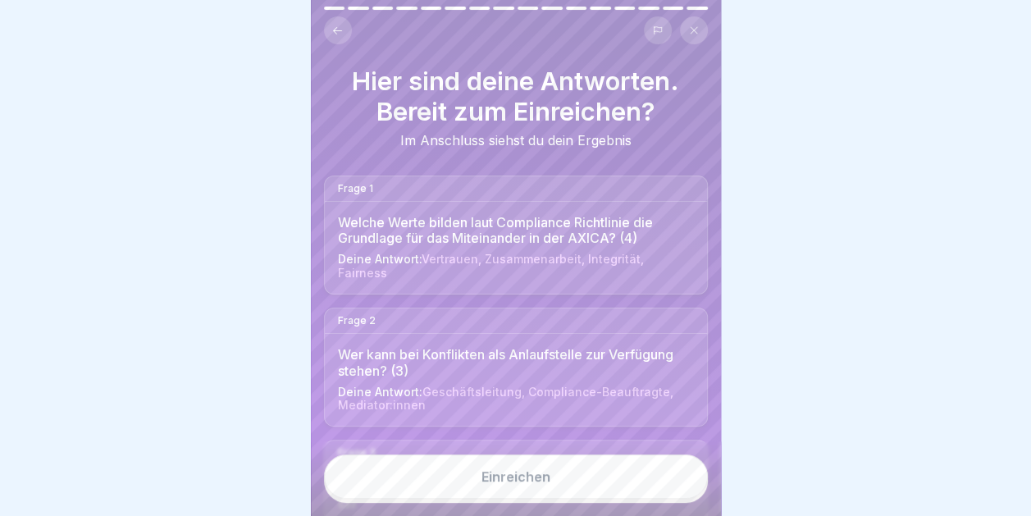
click at [556, 463] on button "Einreichen" at bounding box center [516, 476] width 384 height 44
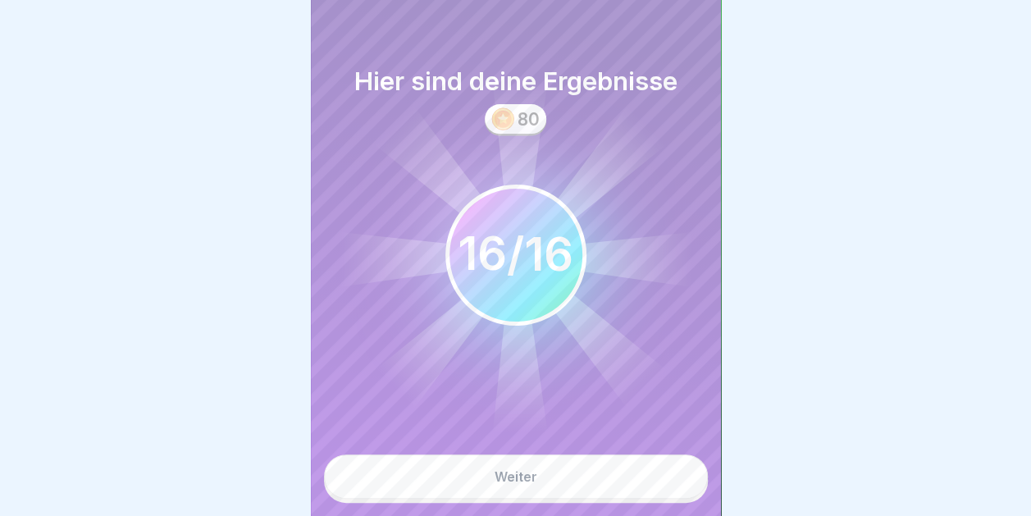
click at [556, 463] on button "Weiter" at bounding box center [516, 476] width 384 height 44
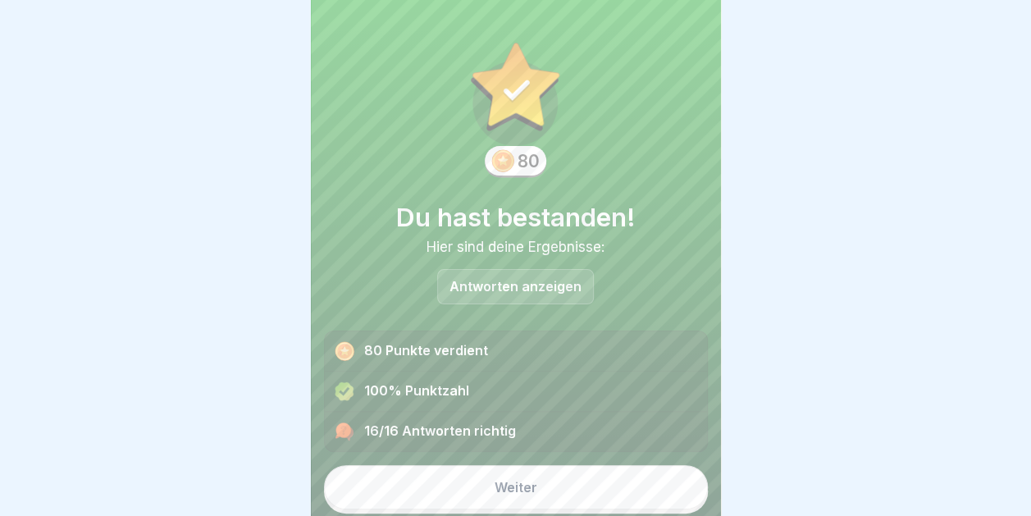
click at [533, 465] on button "Weiter" at bounding box center [516, 487] width 384 height 44
